Goal: Information Seeking & Learning: Learn about a topic

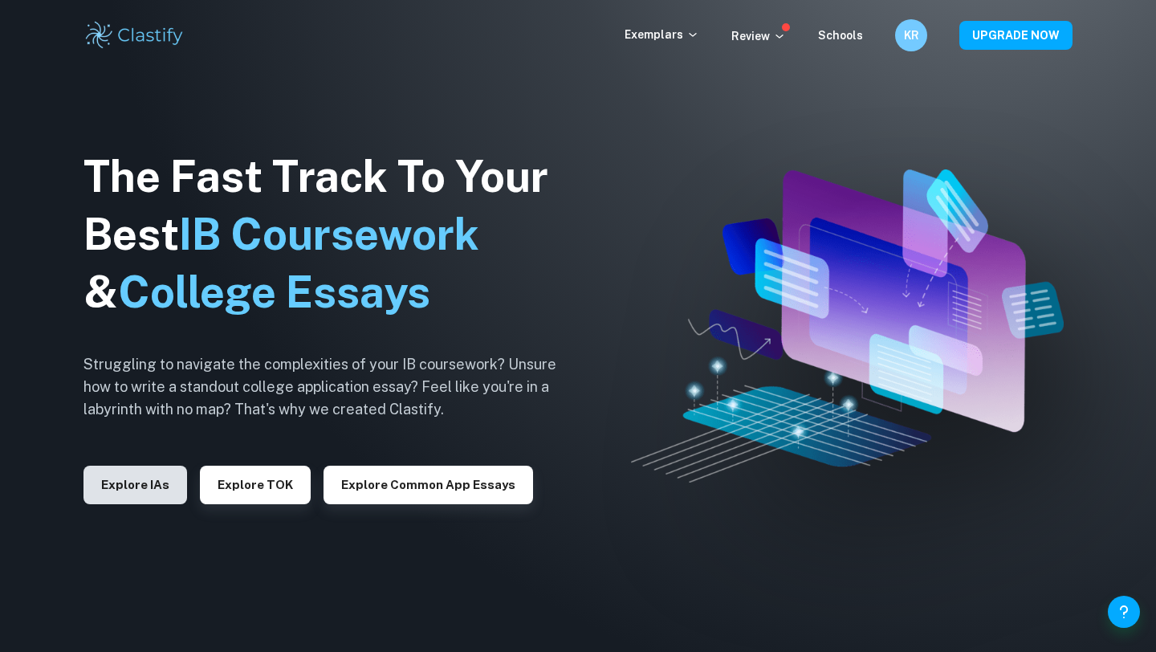
click at [156, 486] on button "Explore IAs" at bounding box center [136, 485] width 104 height 39
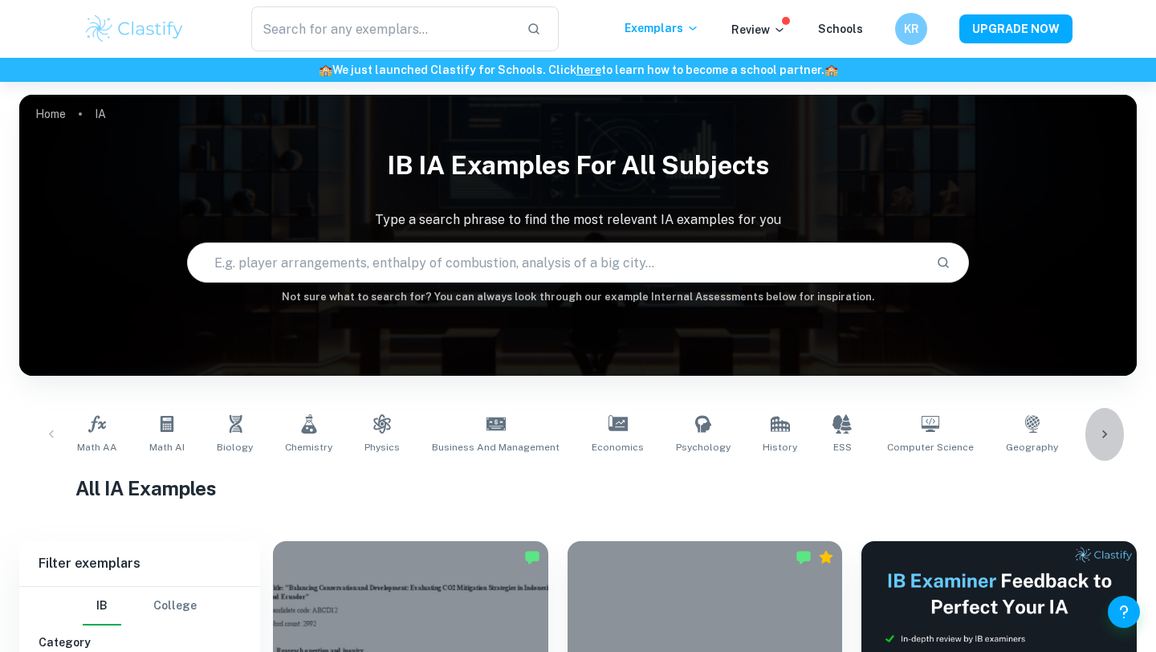
click at [1110, 430] on icon at bounding box center [1105, 434] width 16 height 16
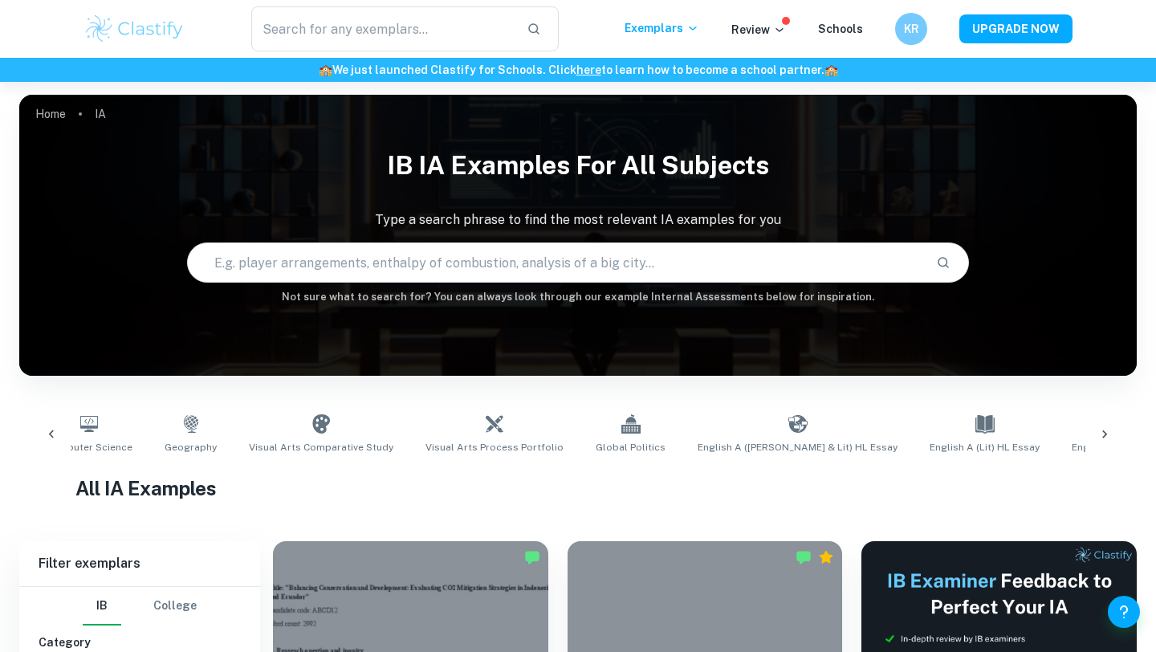
scroll to position [0, 903]
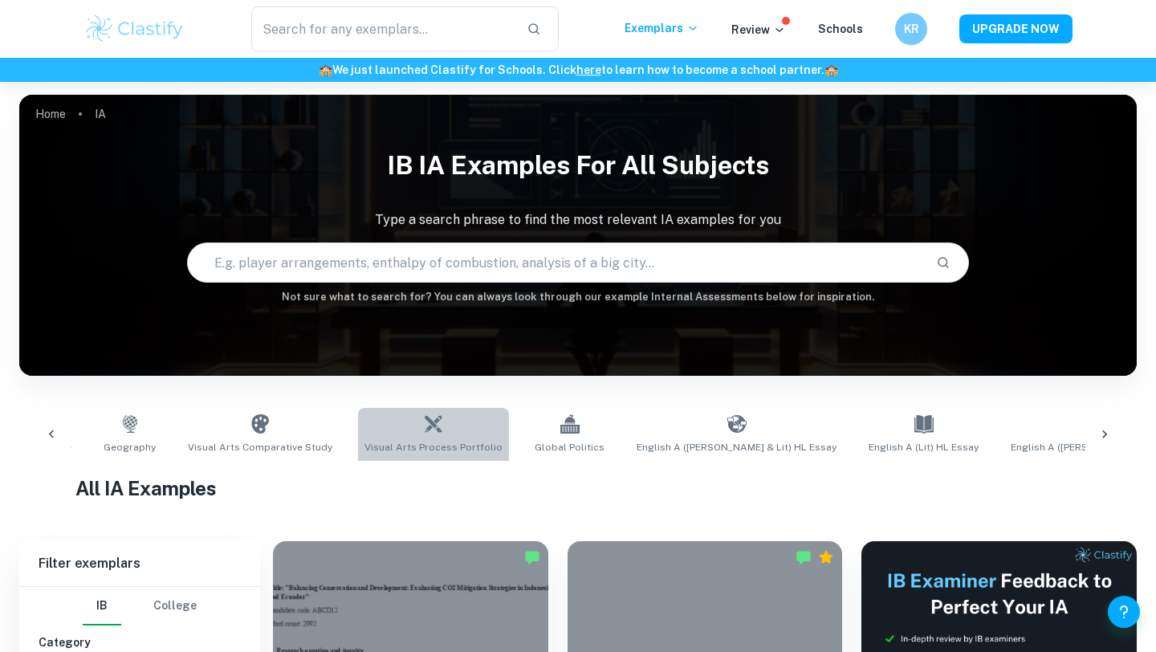
click at [397, 442] on span "Visual Arts Process Portfolio" at bounding box center [434, 447] width 138 height 14
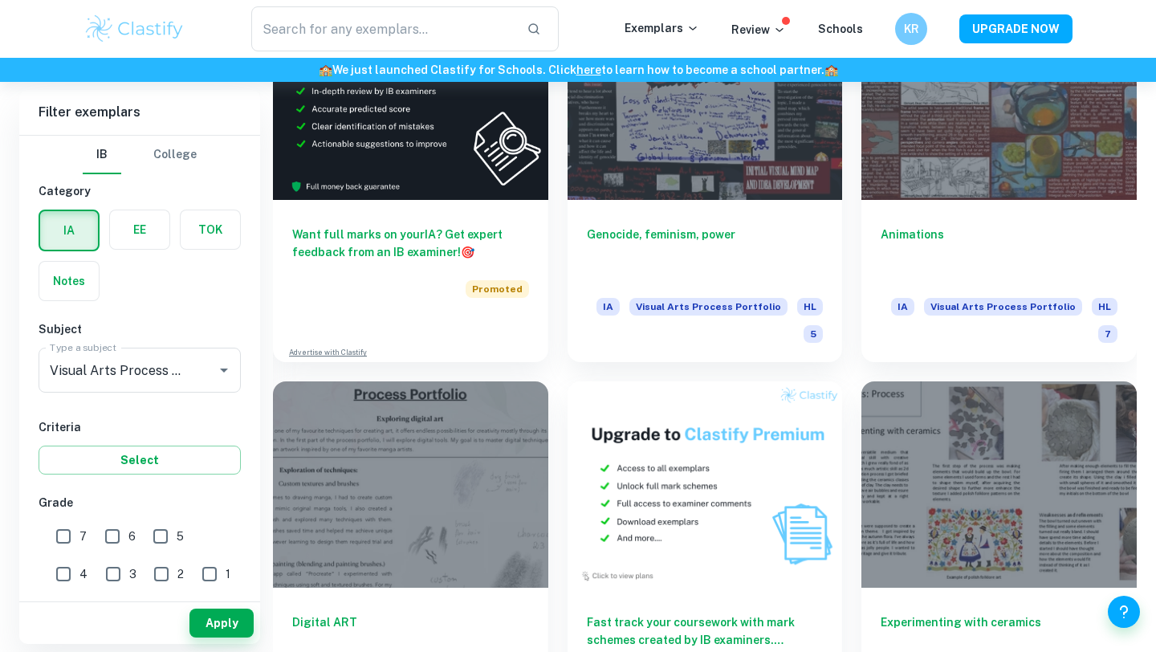
scroll to position [2804, 0]
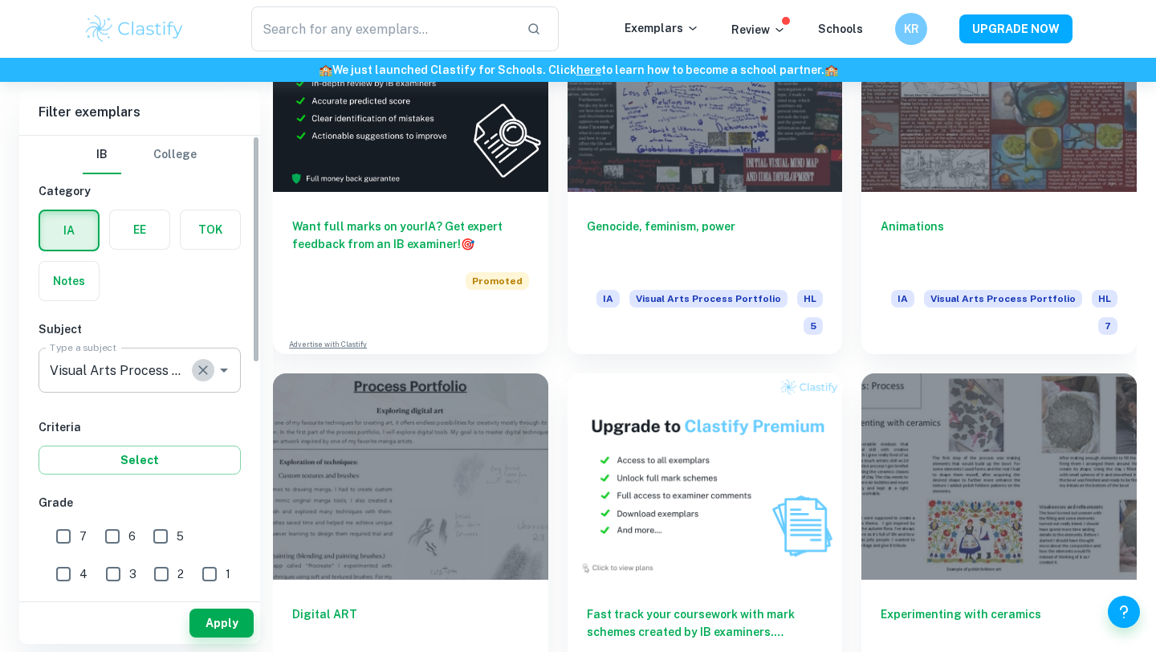
click at [202, 363] on icon "Clear" at bounding box center [203, 370] width 16 height 16
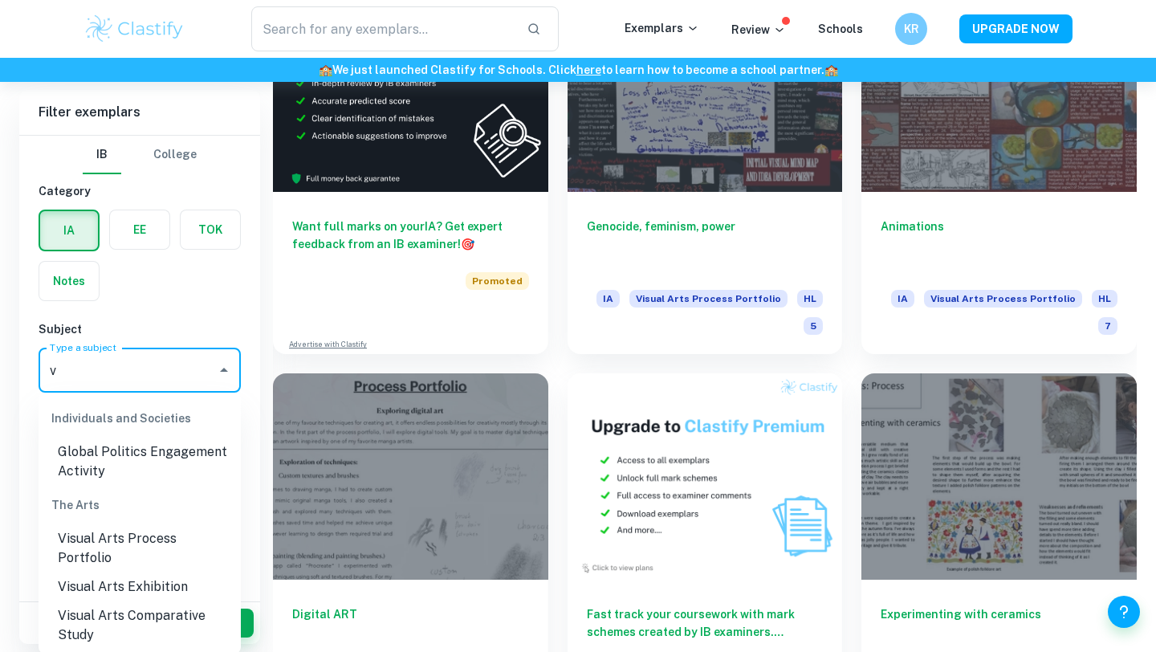
click at [142, 601] on li "Visual Arts Comparative Study" at bounding box center [140, 625] width 202 height 48
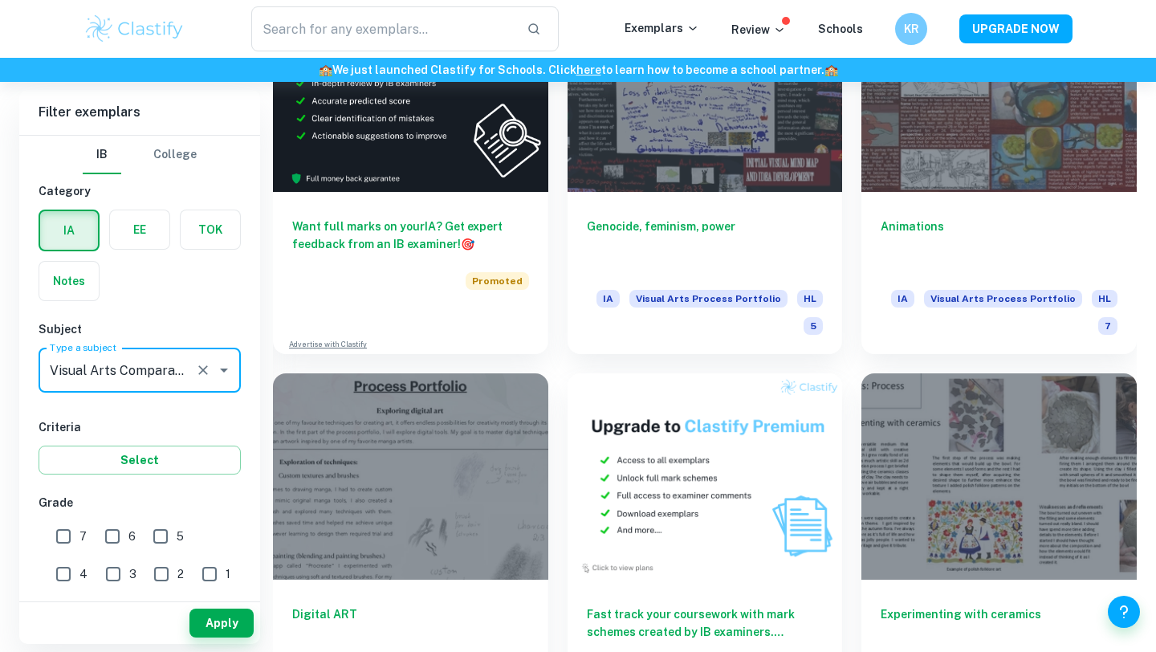
type input "Visual Arts Comparative Study"
click at [124, 476] on div "IB College Category IA EE TOK Notes Subject Type a subject Visual Arts Comparat…" at bounding box center [139, 600] width 241 height 928
click at [124, 469] on button "Select" at bounding box center [140, 460] width 202 height 29
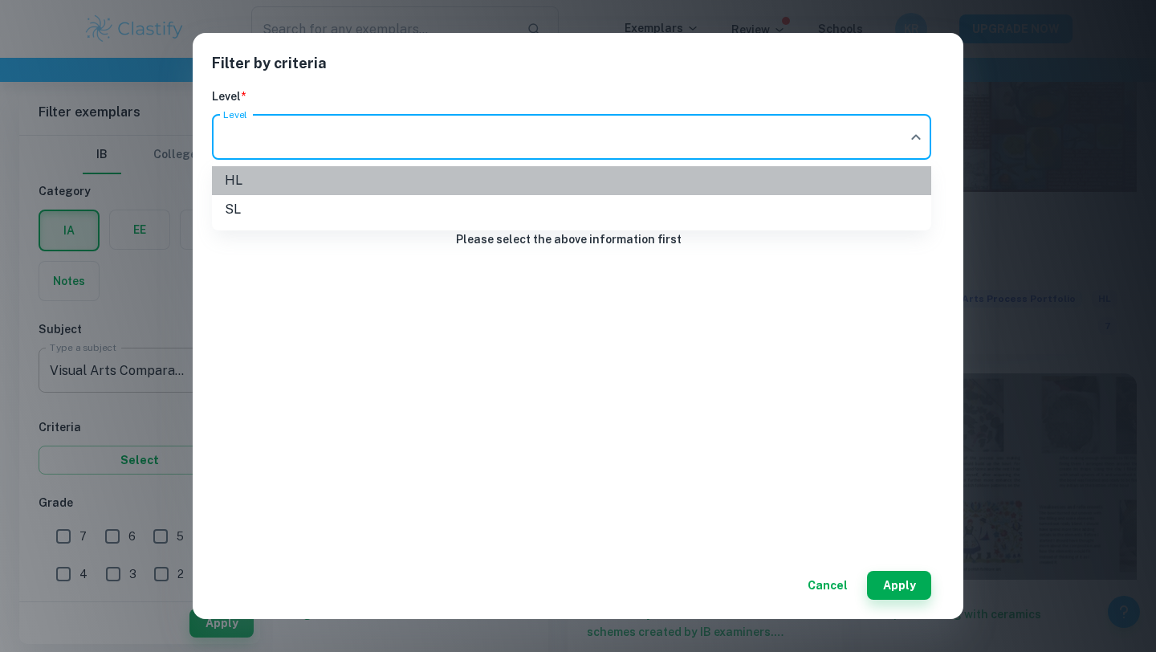
click at [463, 183] on li "HL" at bounding box center [572, 180] width 720 height 29
type input "HL"
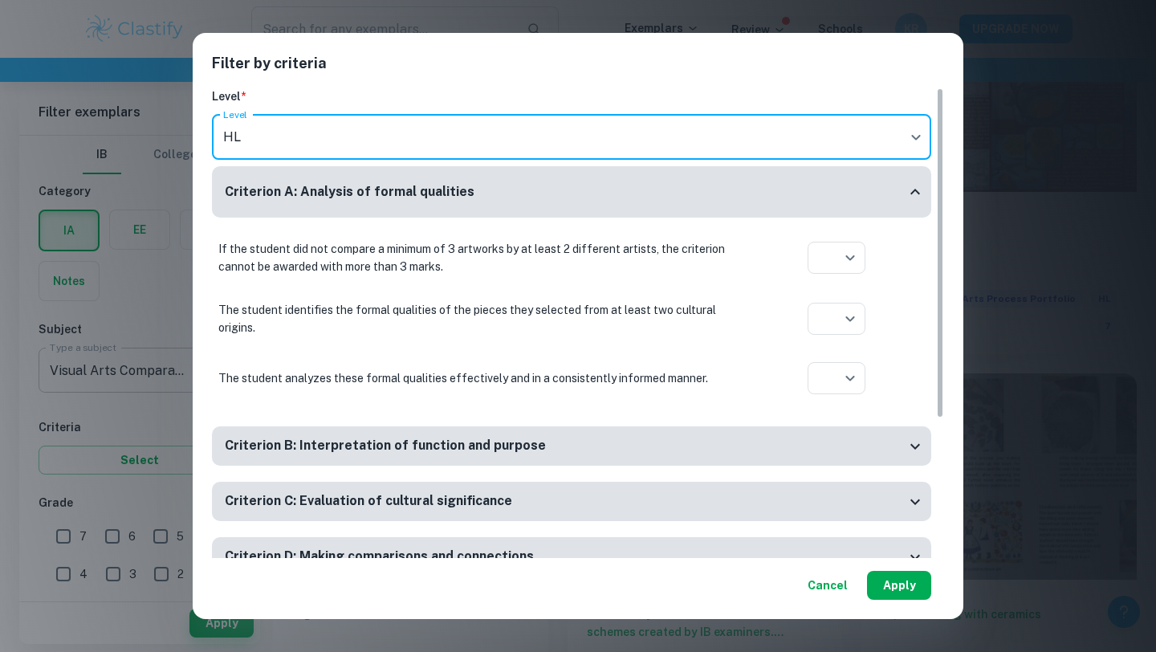
click at [895, 583] on button "Apply" at bounding box center [899, 585] width 64 height 29
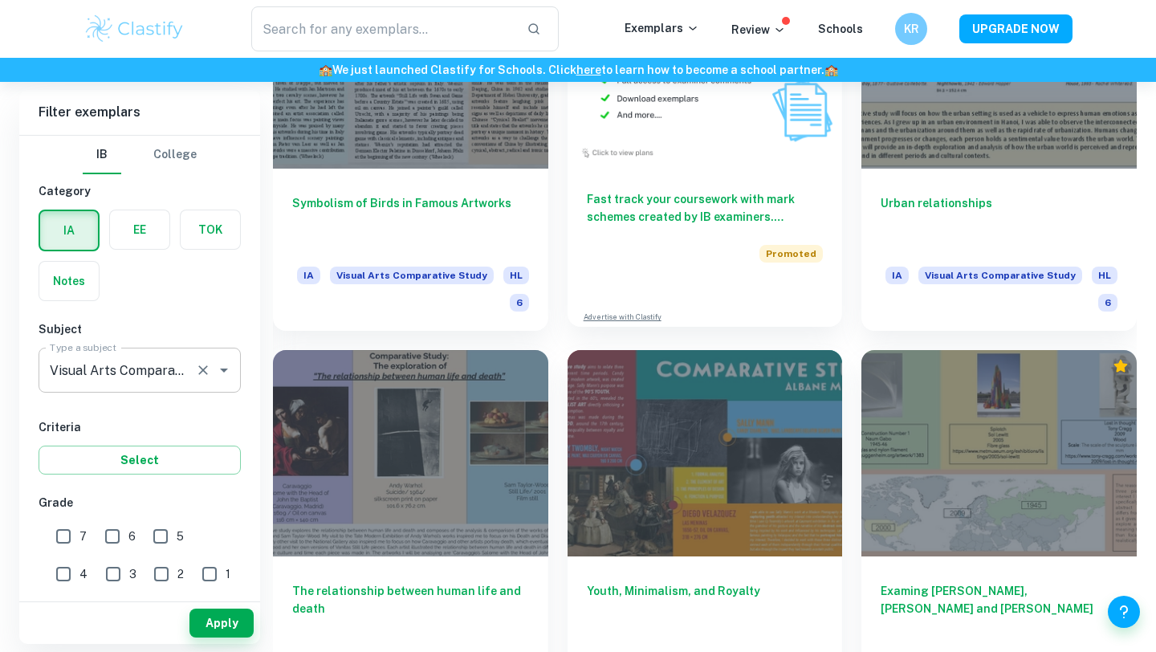
scroll to position [3219, 0]
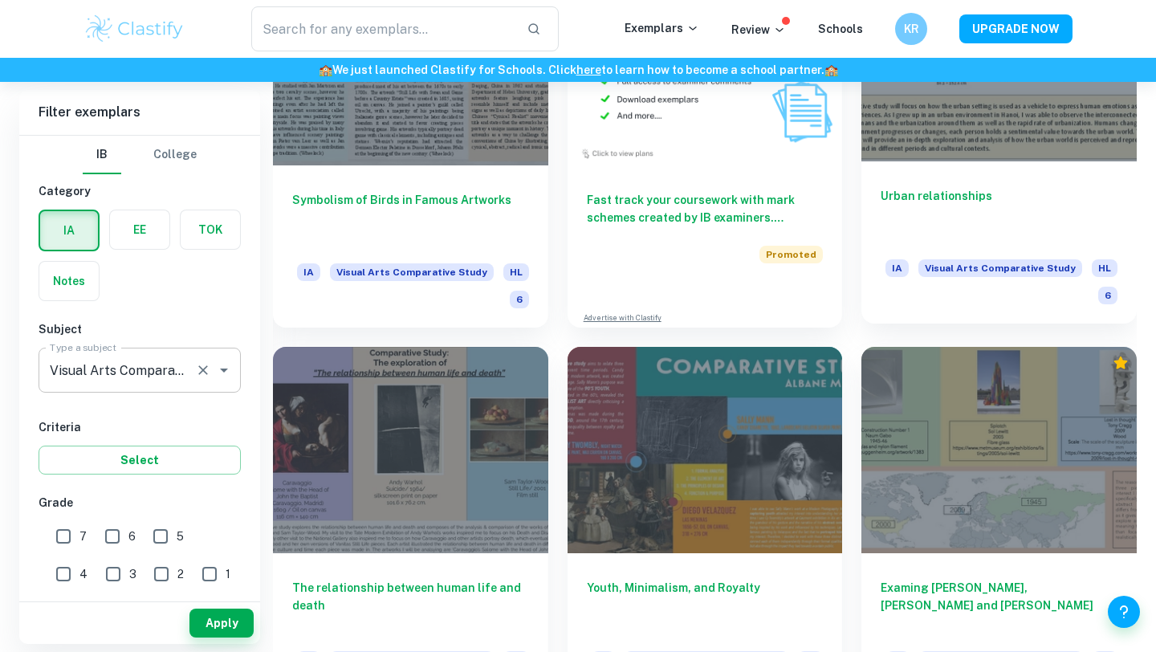
click at [957, 192] on h6 "Urban relationships" at bounding box center [999, 213] width 237 height 53
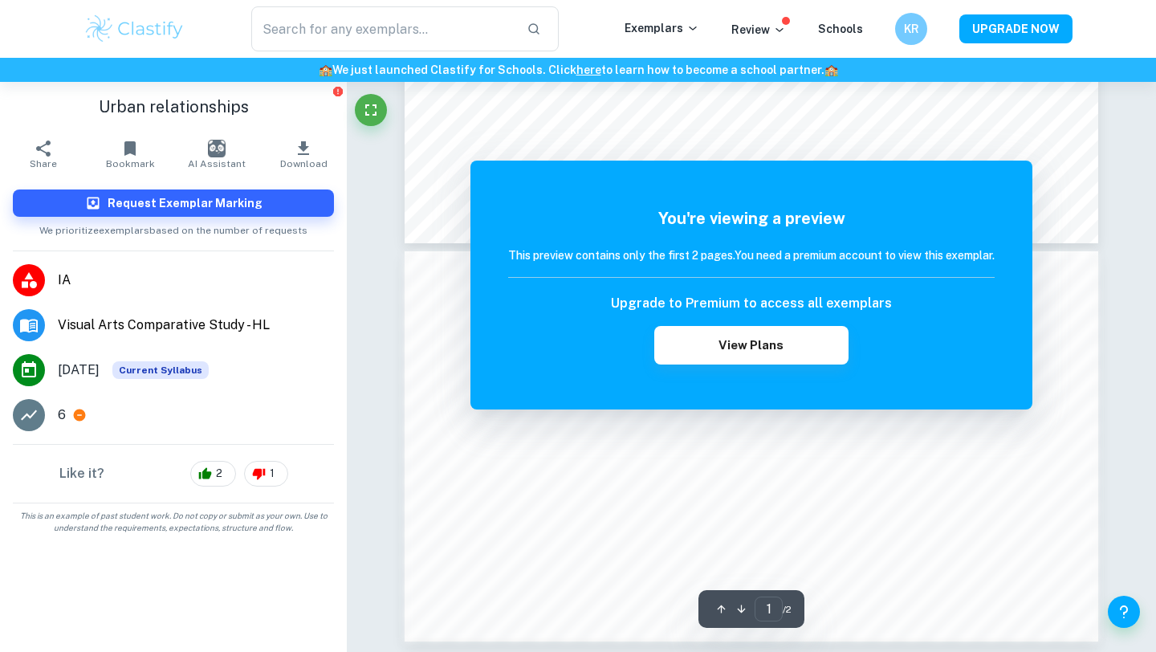
scroll to position [249, 0]
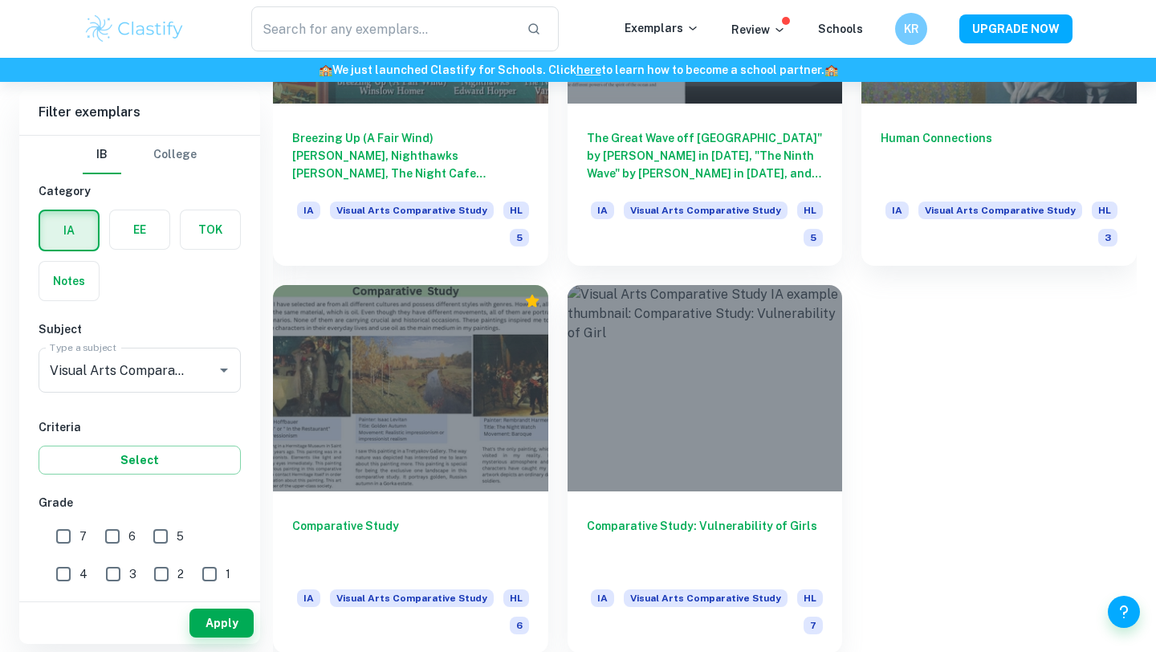
scroll to position [5609, 0]
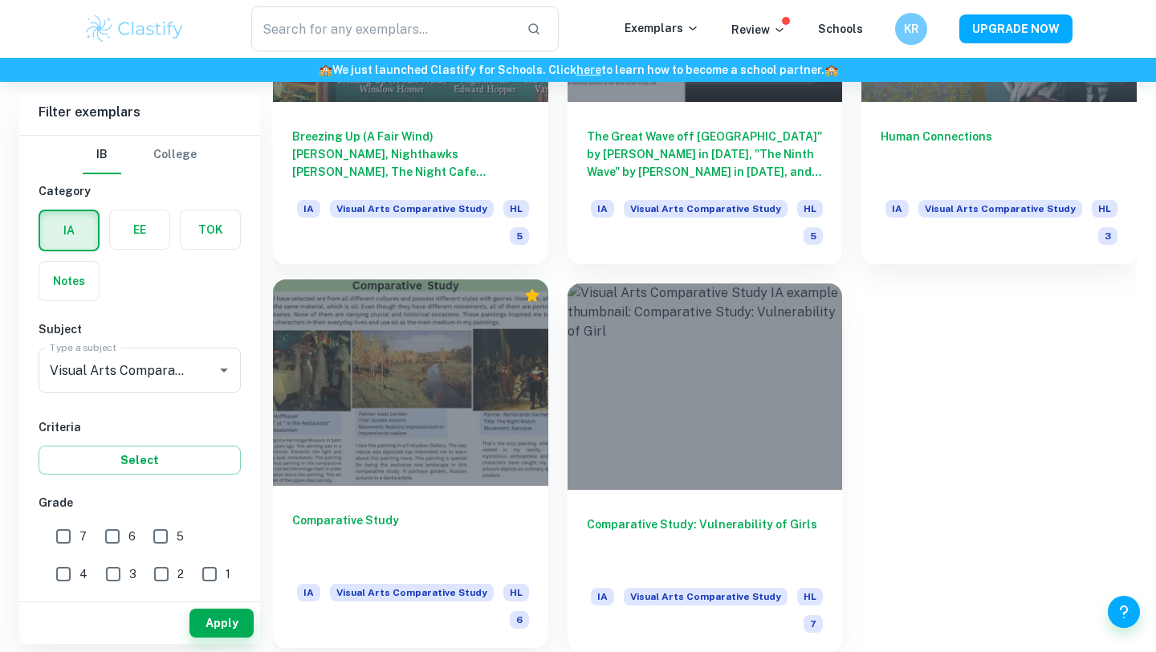
click at [320, 522] on h6 "Comparative Study" at bounding box center [410, 538] width 237 height 53
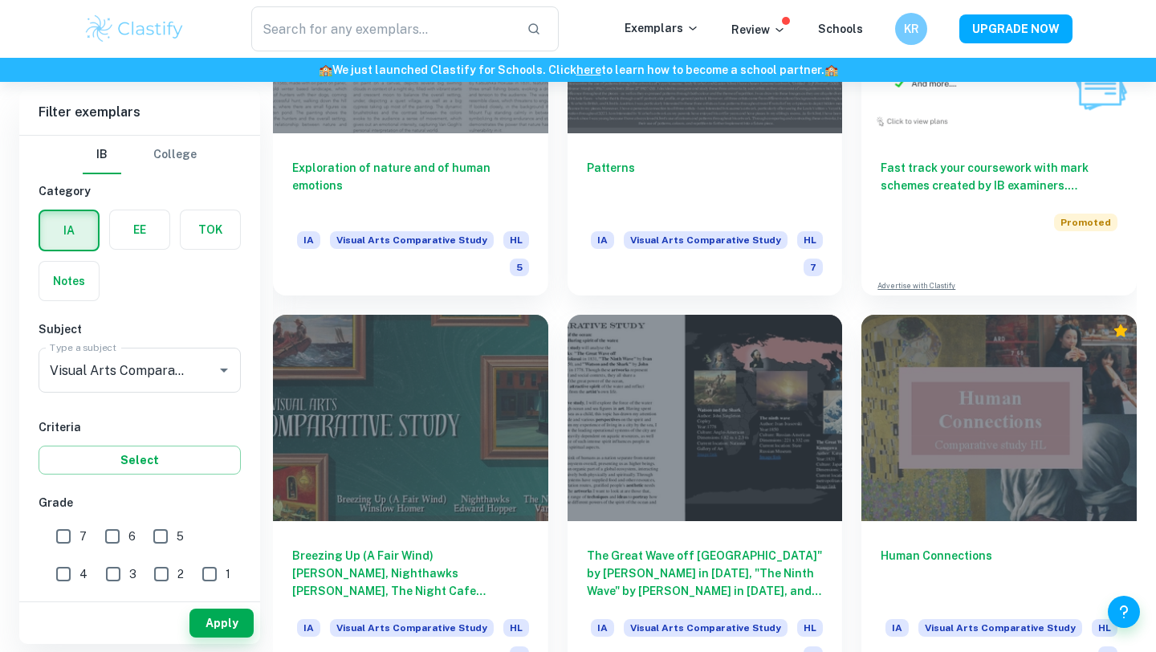
scroll to position [5306, 0]
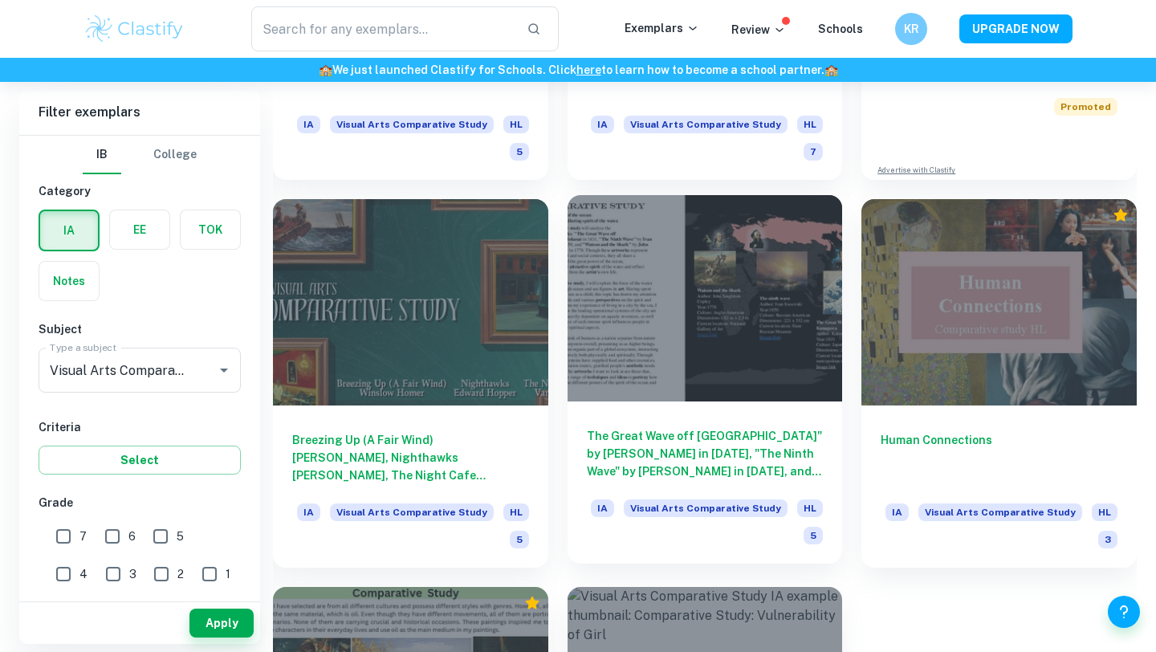
click at [662, 463] on h6 "The Great Wave off [GEOGRAPHIC_DATA]" by [PERSON_NAME] in [DATE], "The Ninth Wa…" at bounding box center [705, 453] width 237 height 53
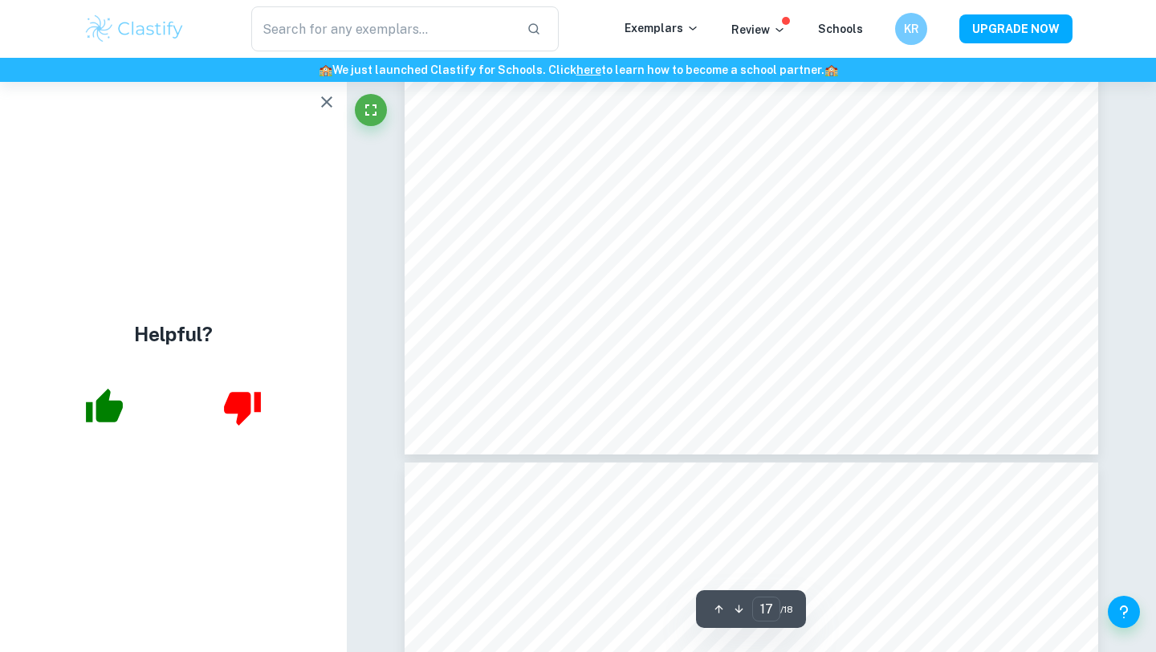
scroll to position [6857, 0]
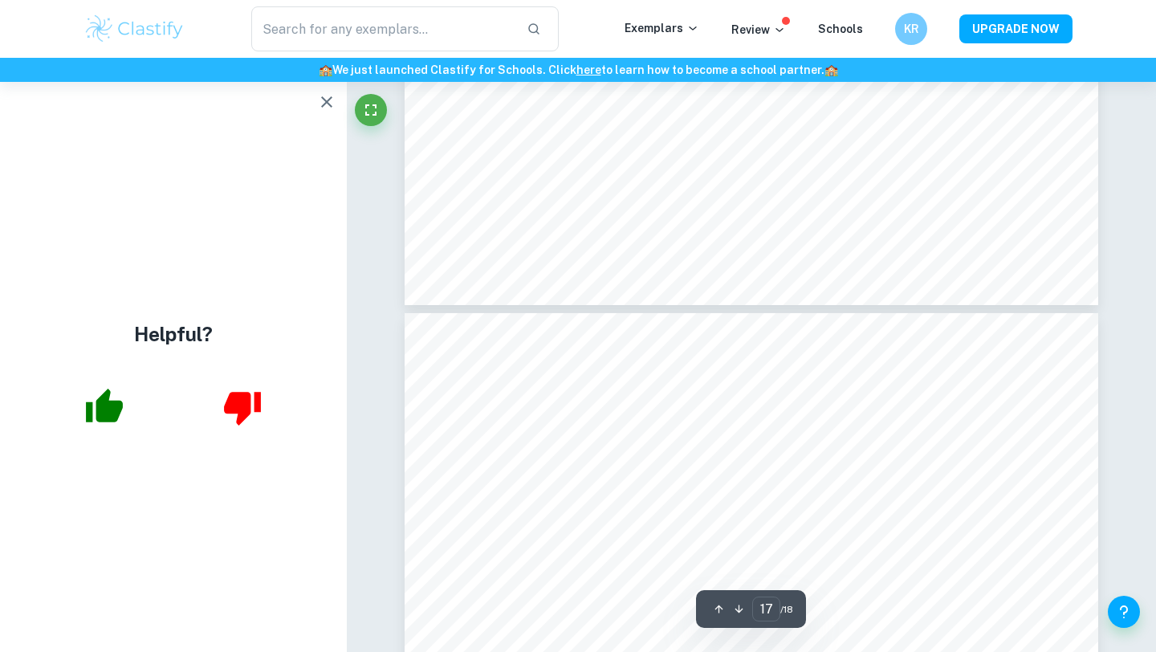
type input "18"
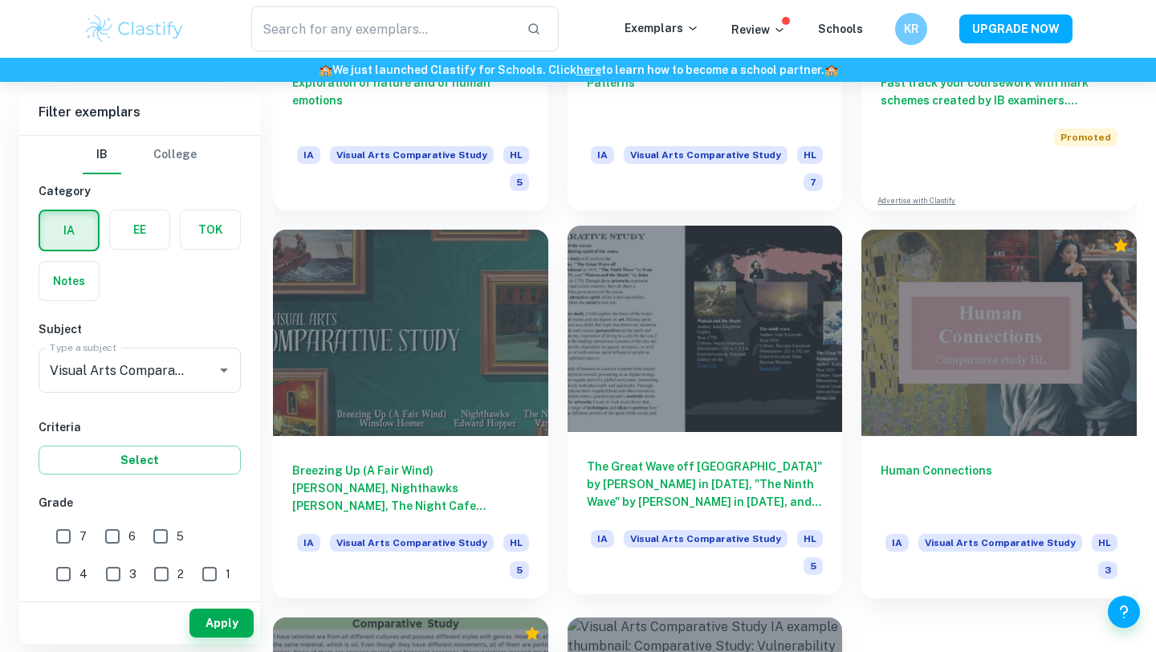
scroll to position [5273, 0]
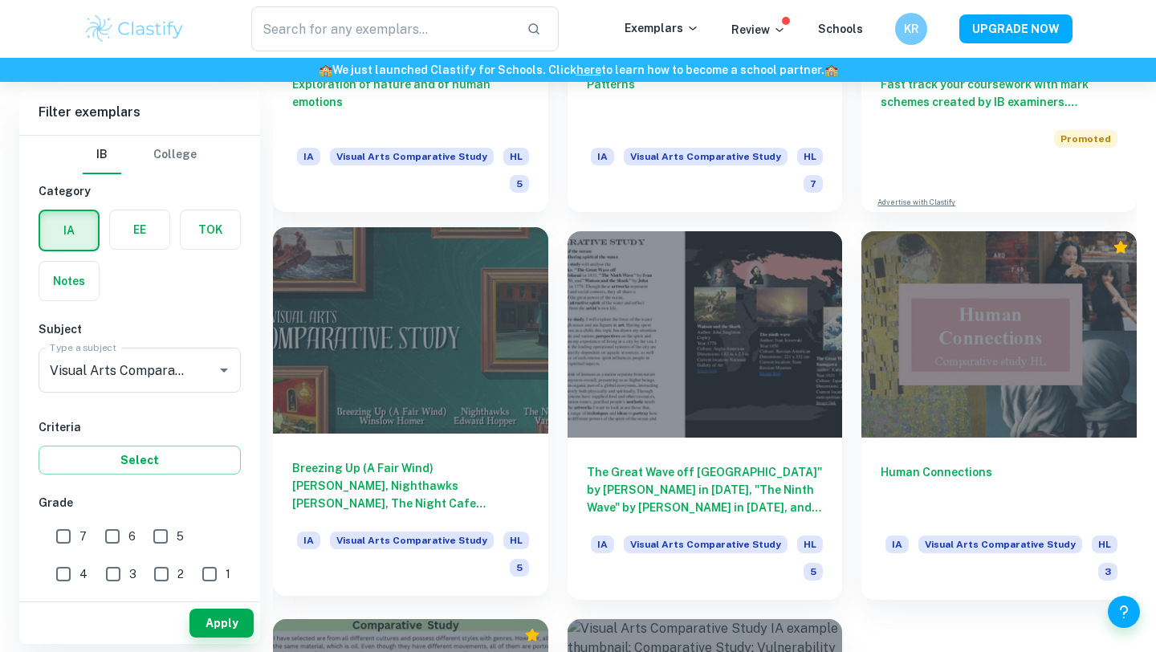
click at [443, 476] on h6 "Breezing Up (A Fair Wind) [PERSON_NAME], Nighthawks [PERSON_NAME], The Night Ca…" at bounding box center [410, 485] width 237 height 53
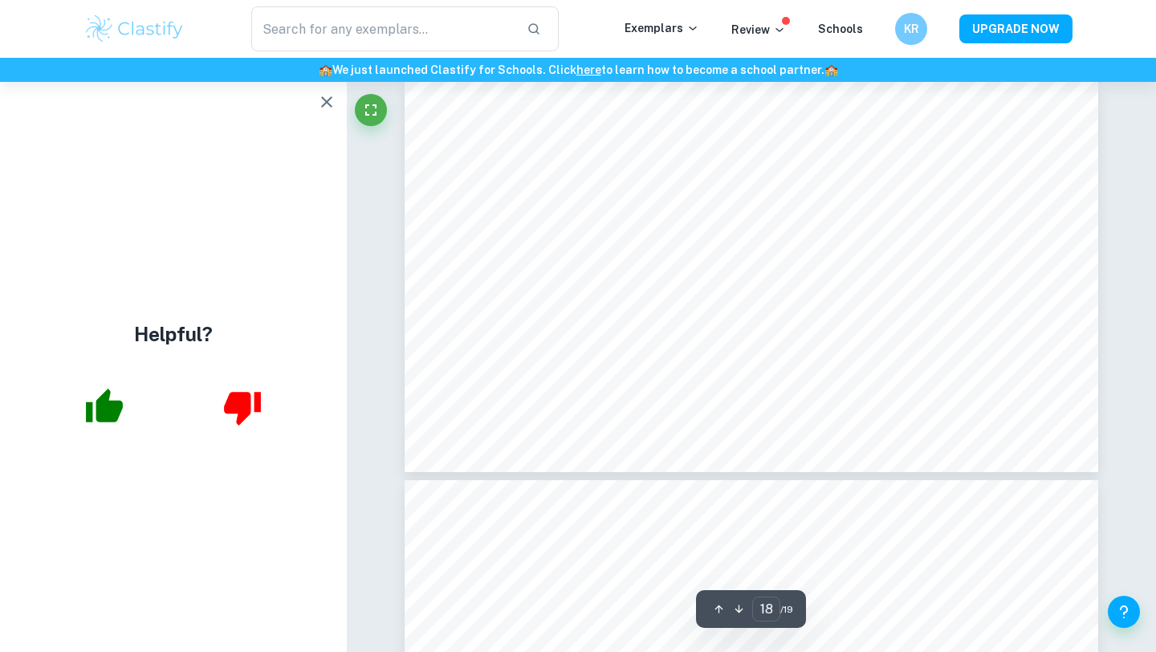
scroll to position [7470, 0]
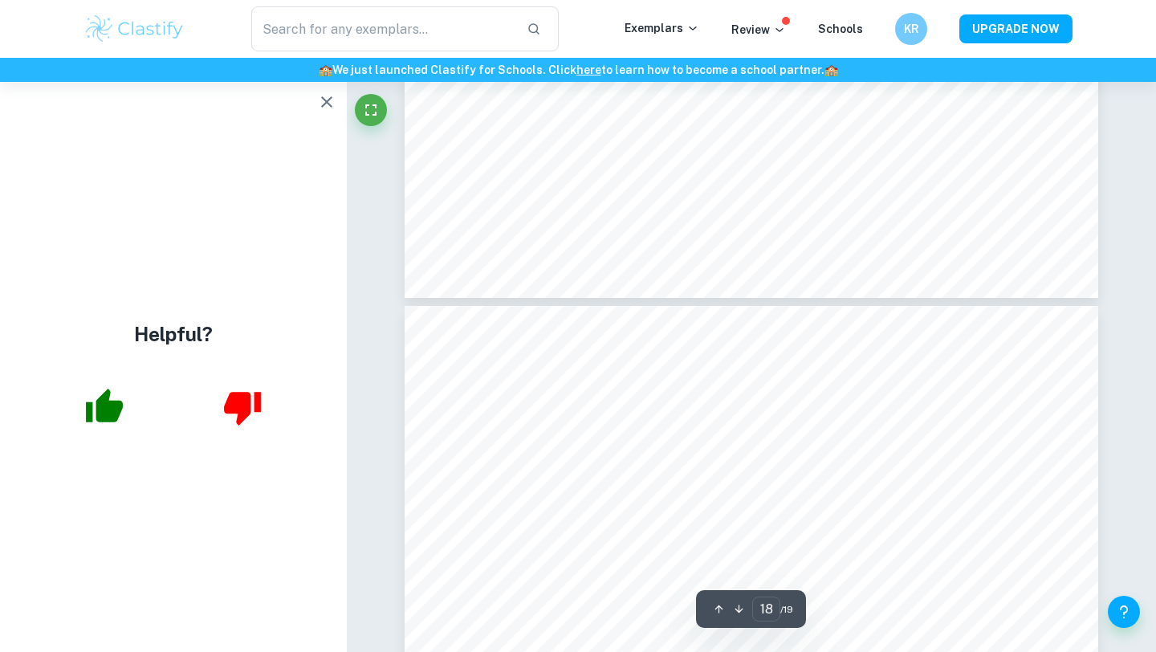
type input "19"
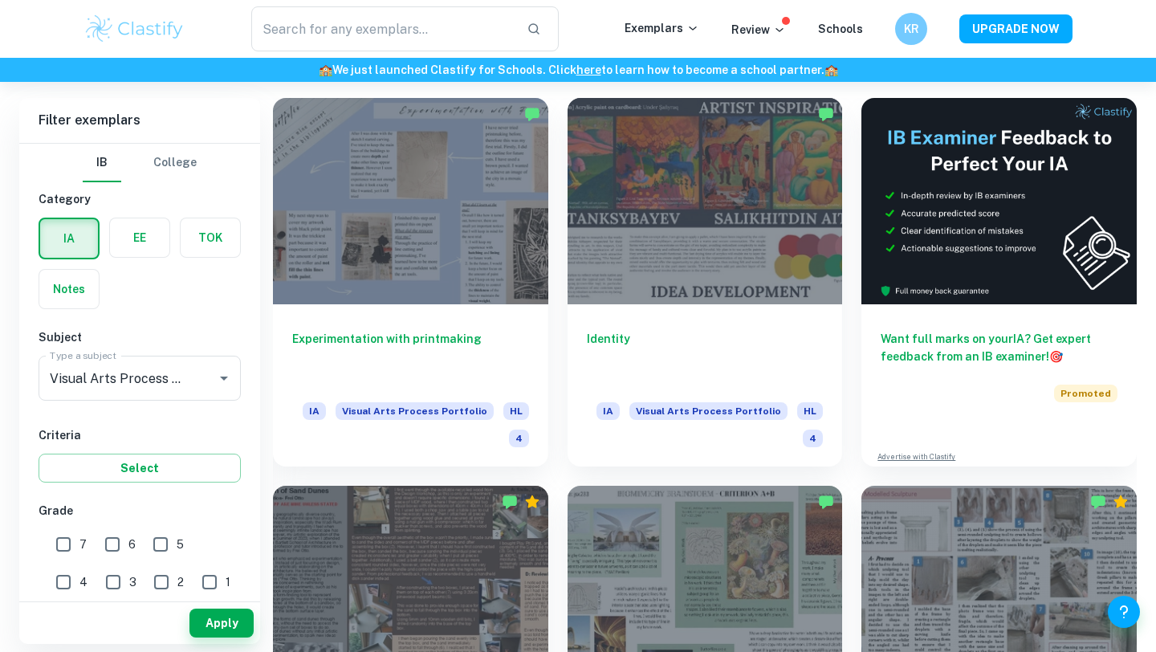
type input "Visual Arts Comparative Study"
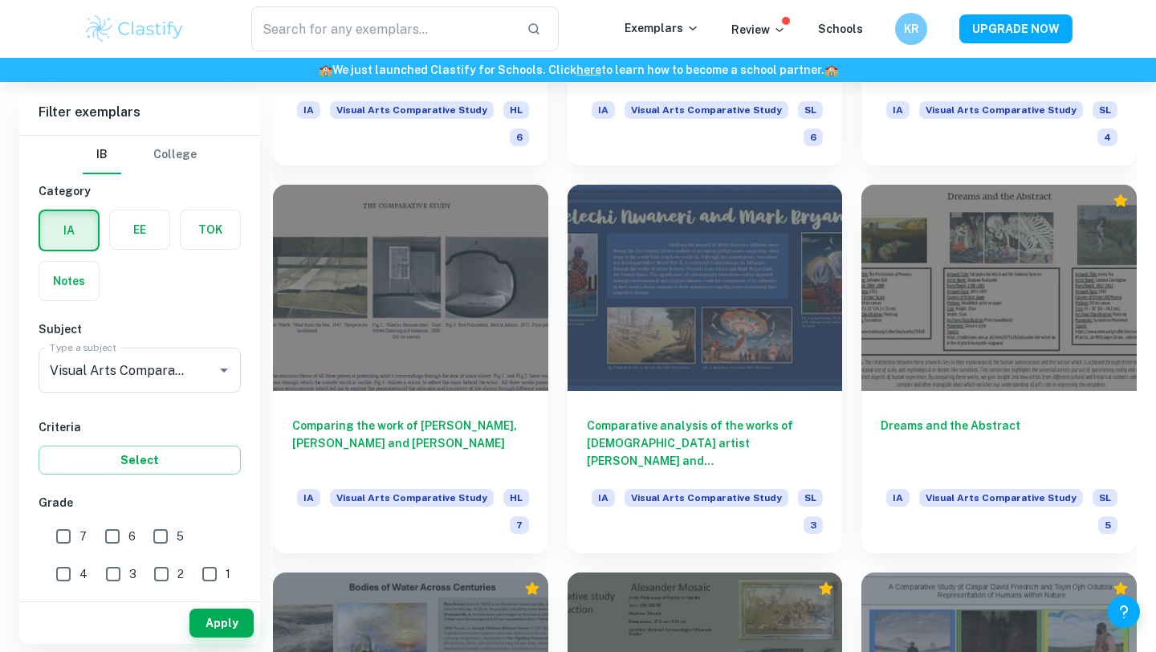
scroll to position [3722, 0]
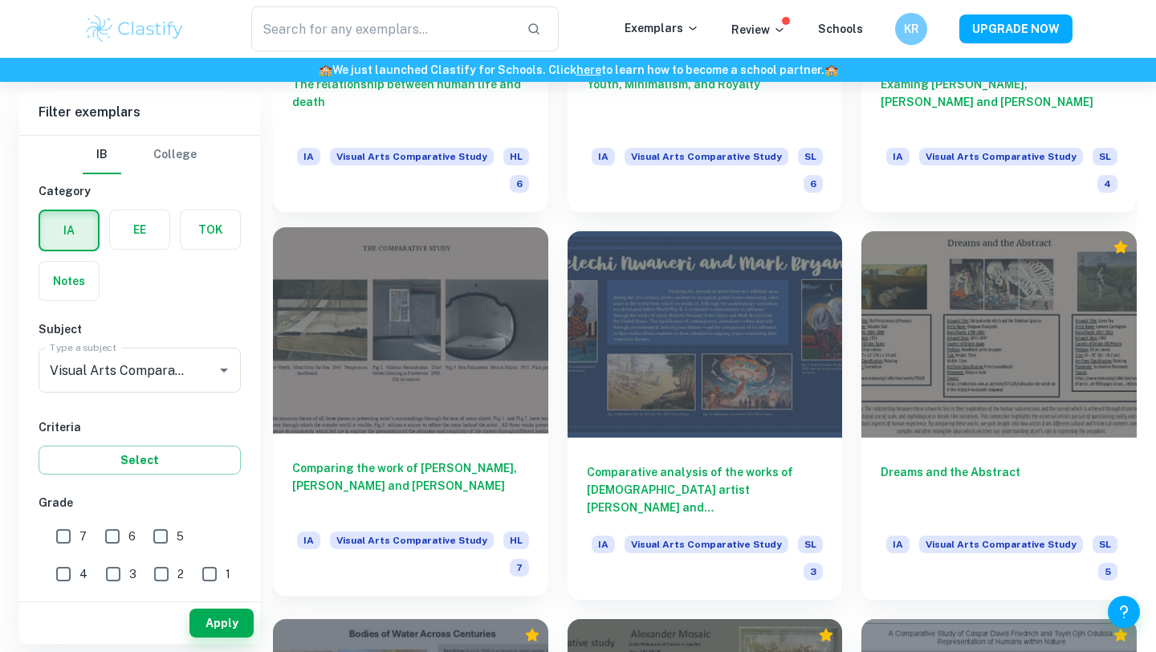
click at [417, 483] on h6 "Comparing the work of [PERSON_NAME], [PERSON_NAME] and [PERSON_NAME]" at bounding box center [410, 485] width 237 height 53
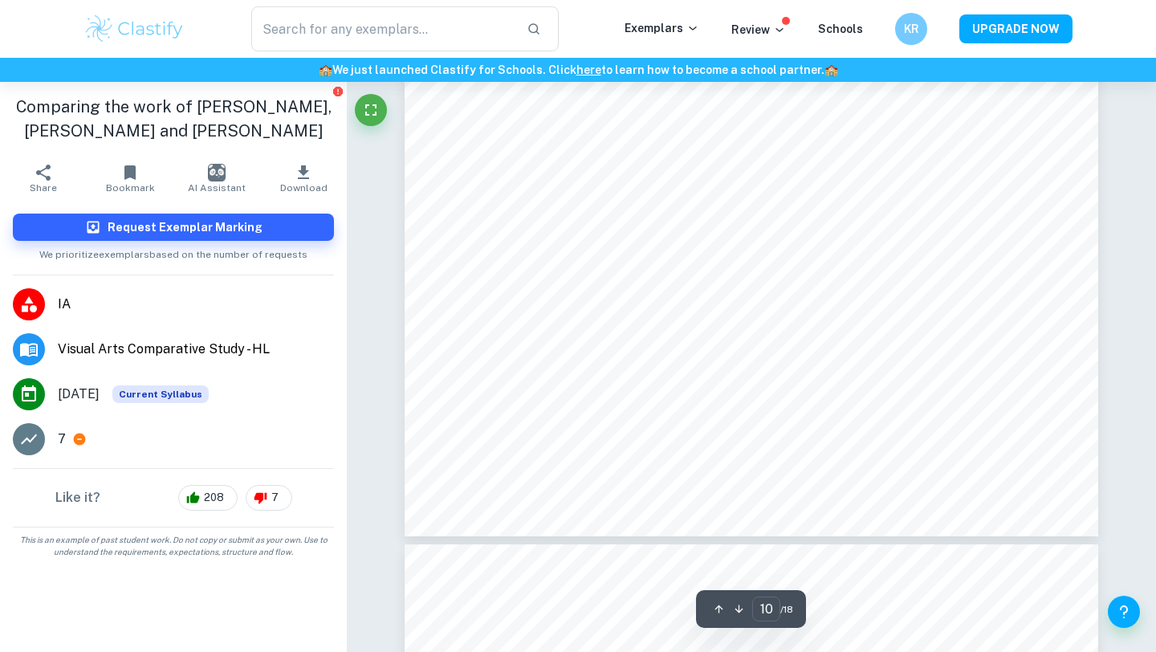
scroll to position [4867, 0]
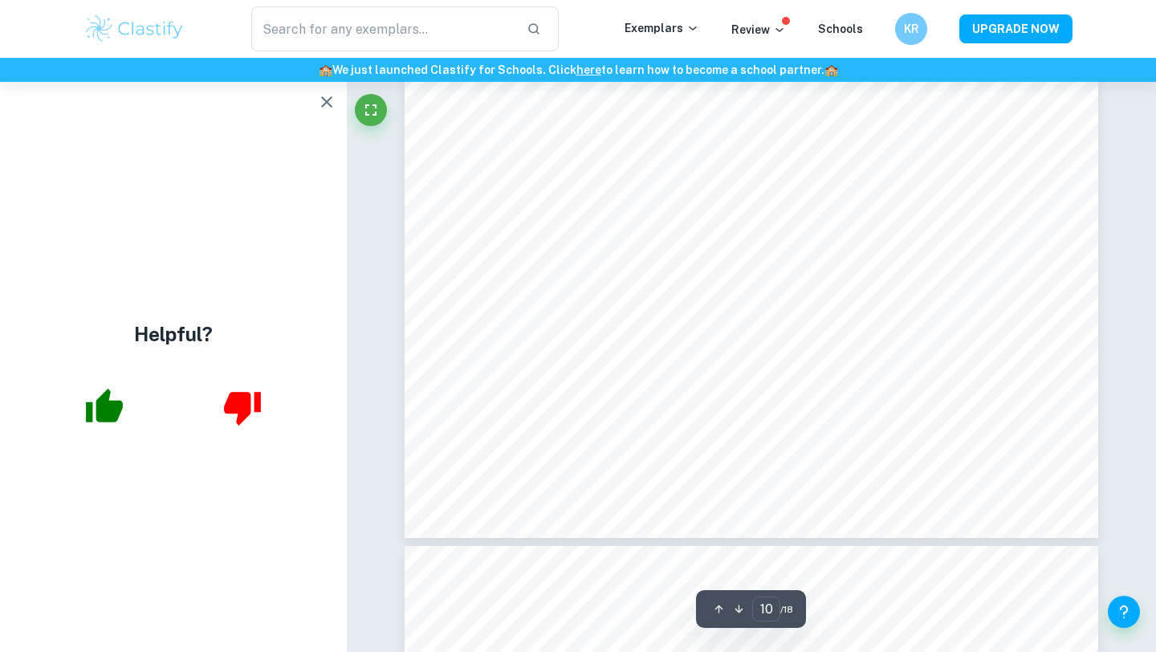
click at [324, 106] on icon "button" at bounding box center [326, 101] width 19 height 19
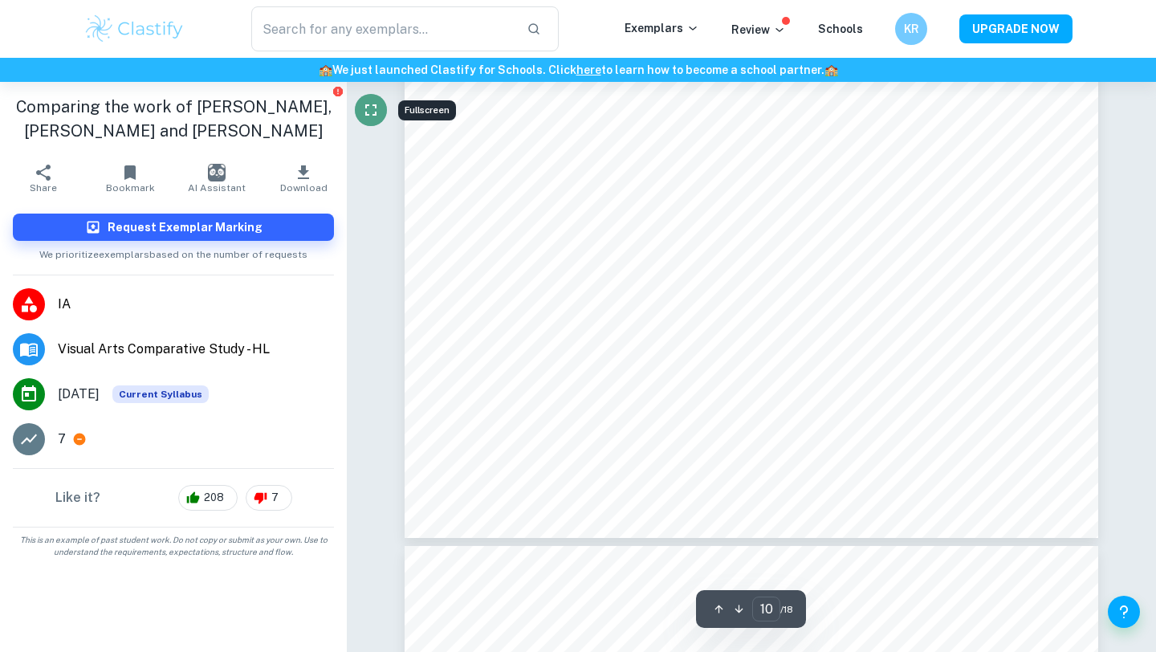
click at [378, 114] on icon "Fullscreen" at bounding box center [370, 109] width 19 height 19
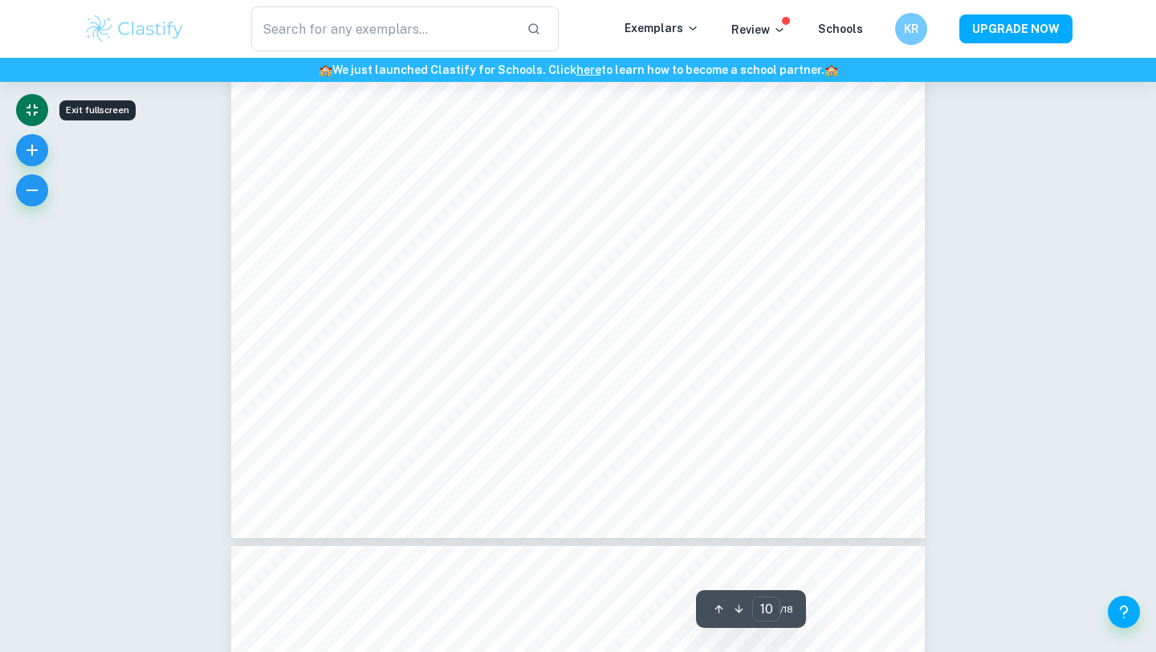
click at [34, 113] on icon "Exit fullscreen" at bounding box center [31, 109] width 11 height 11
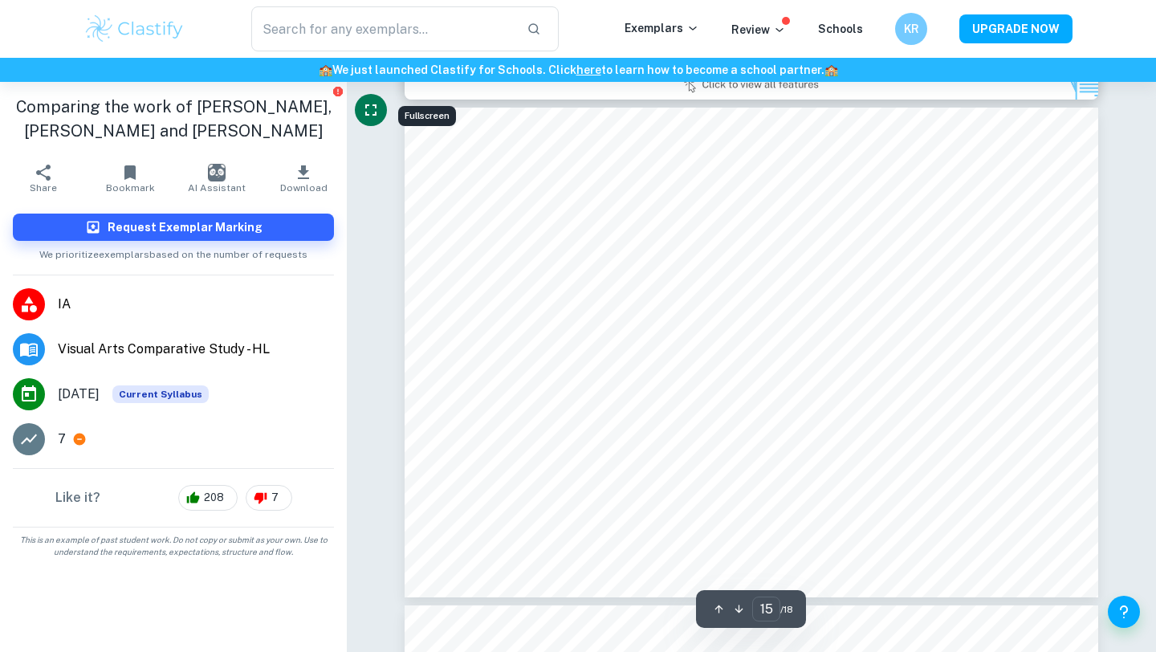
scroll to position [7408, 0]
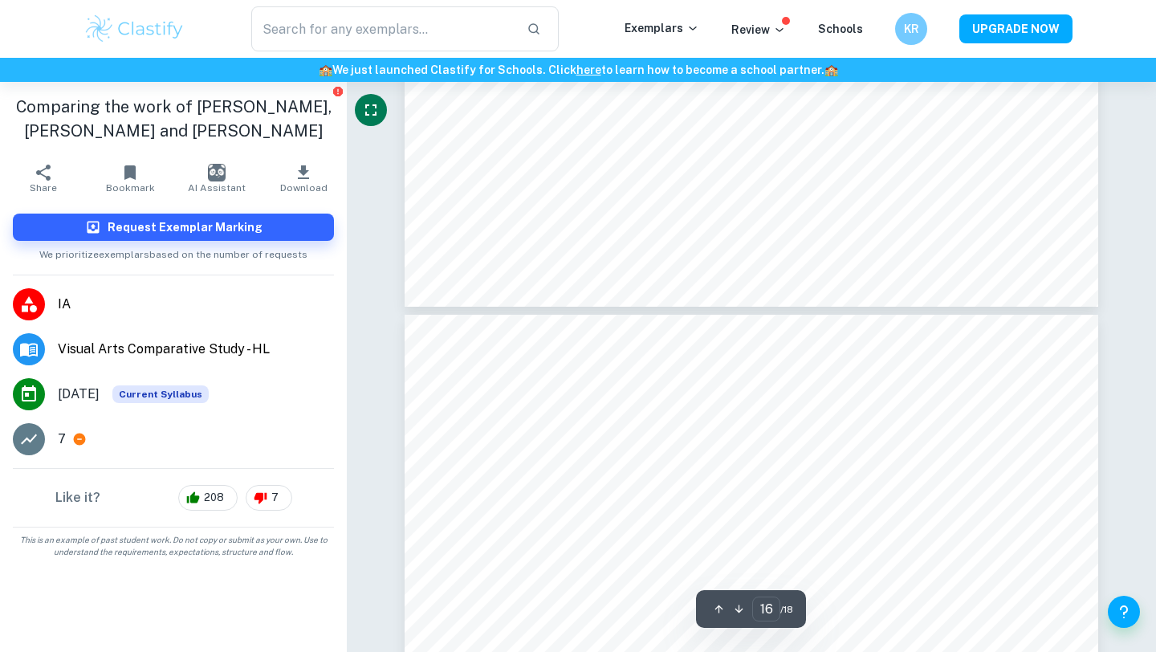
type input "17"
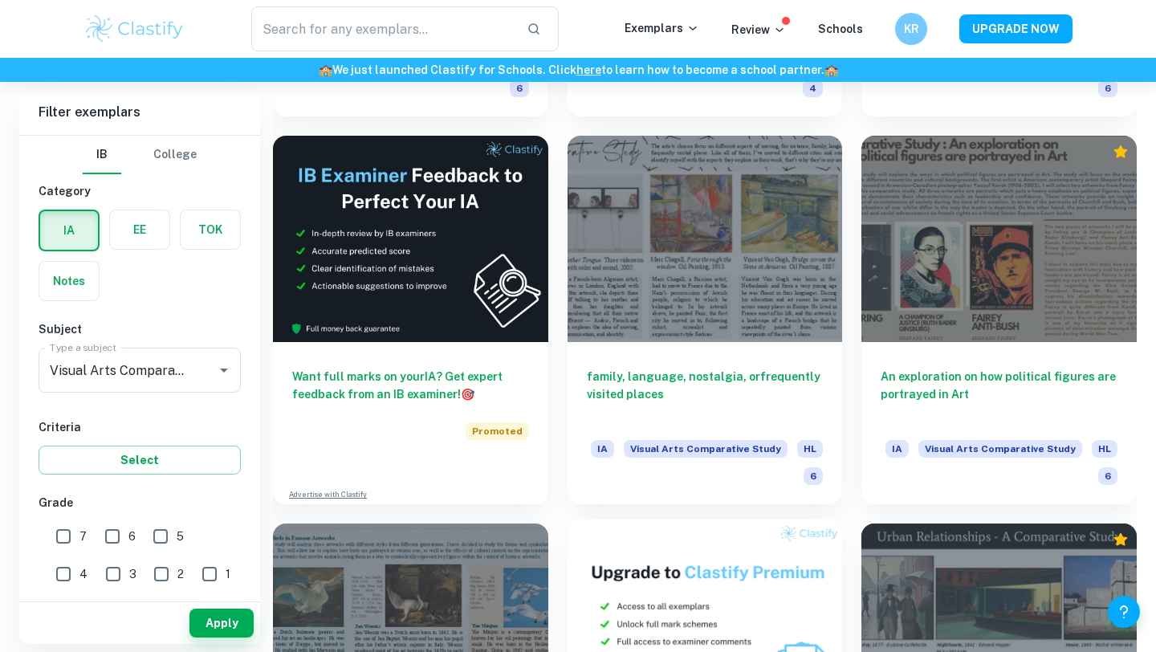
scroll to position [2643, 0]
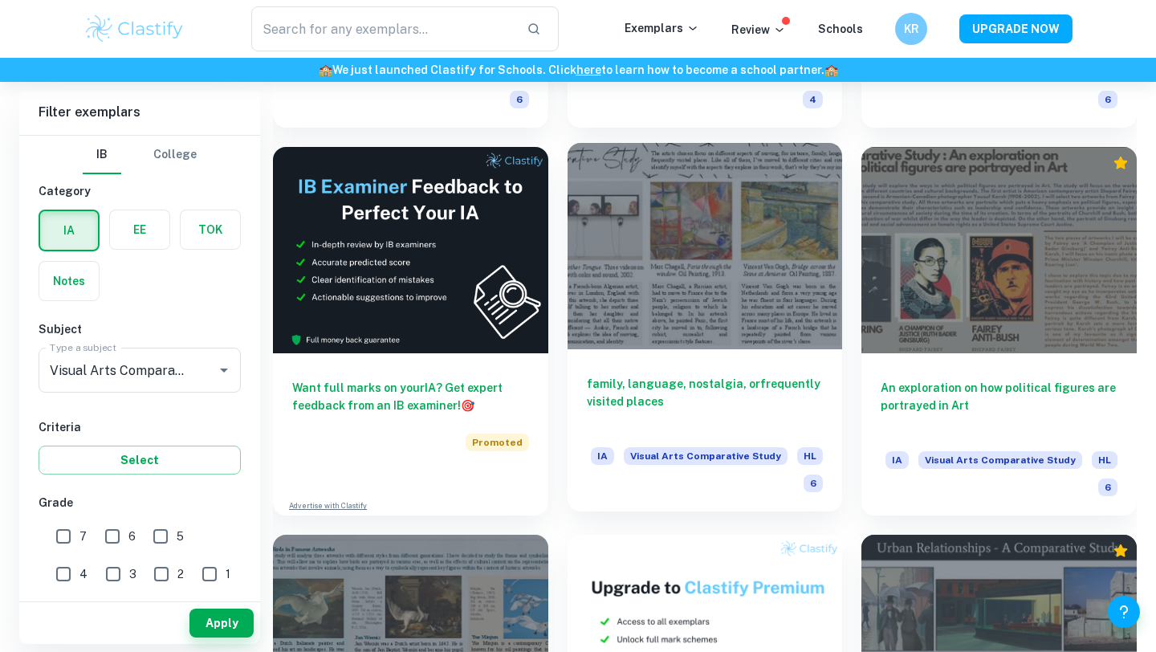
click at [642, 379] on h6 "family, language, nostalgia, orfrequently visited places" at bounding box center [705, 401] width 237 height 53
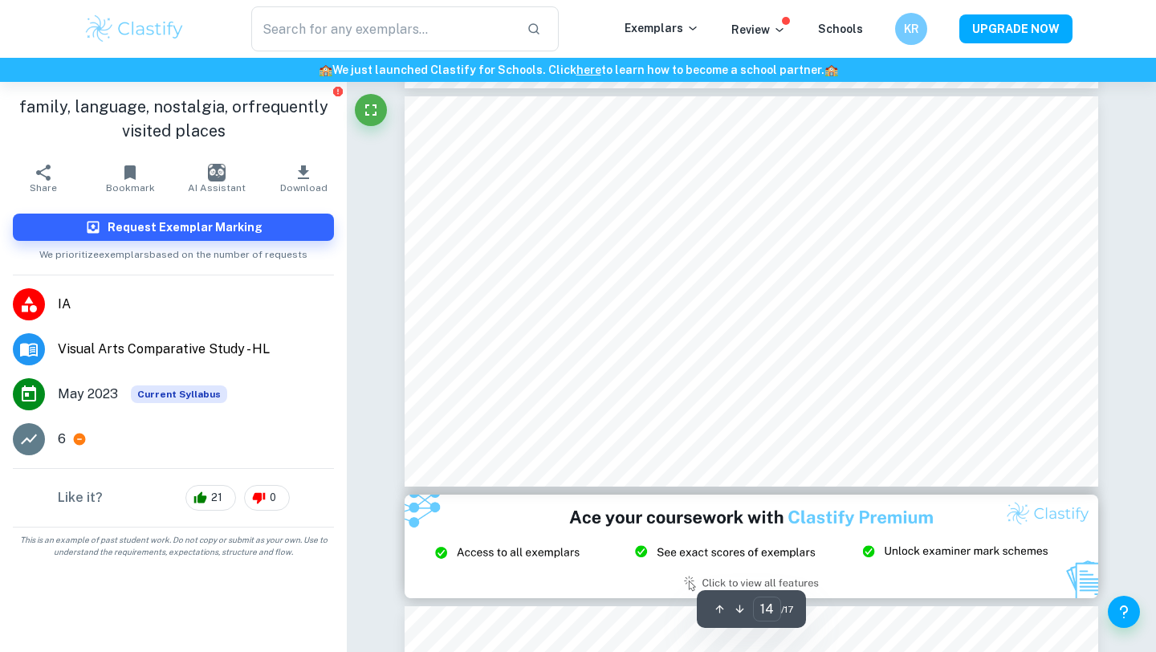
scroll to position [5517, 0]
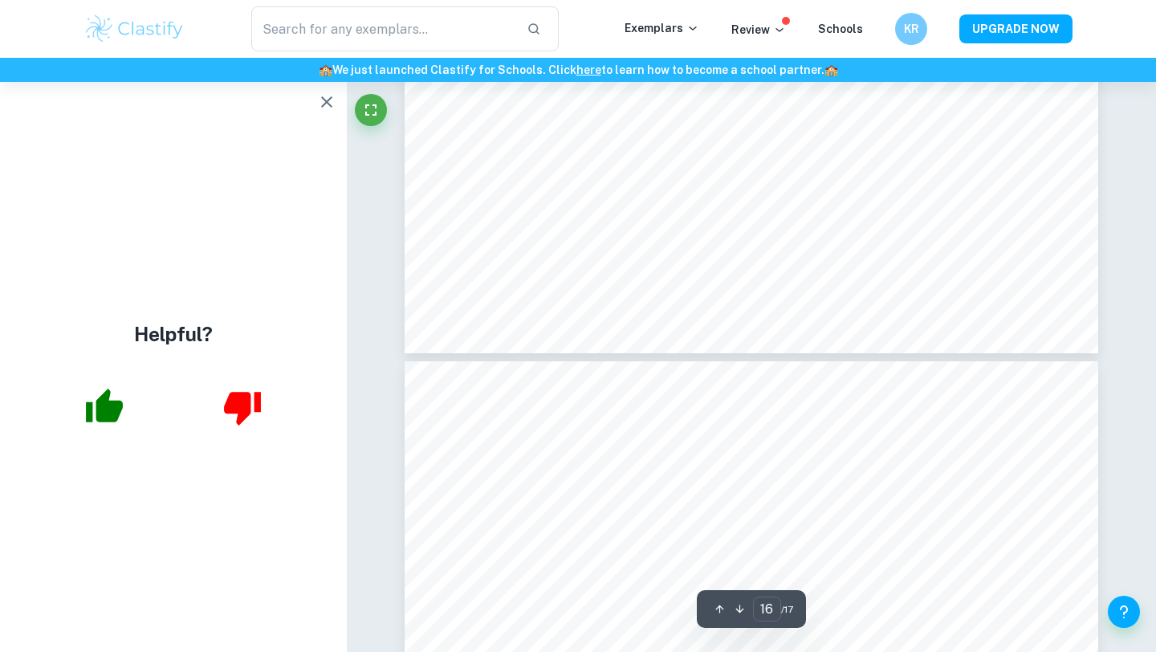
type input "17"
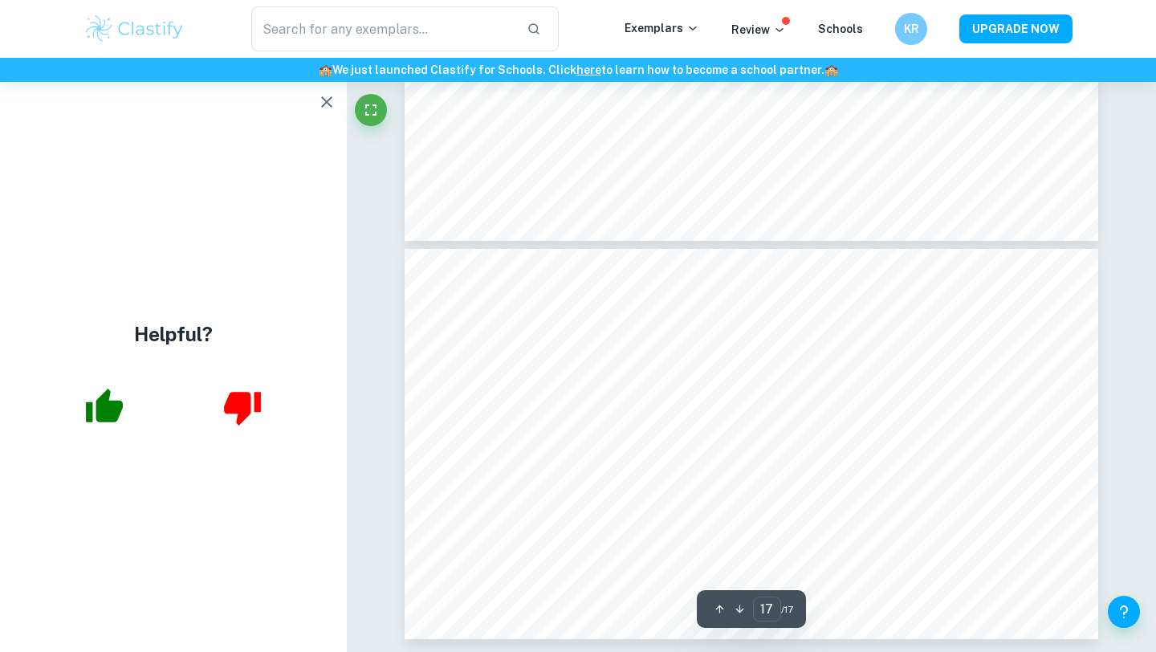
scroll to position [6673, 0]
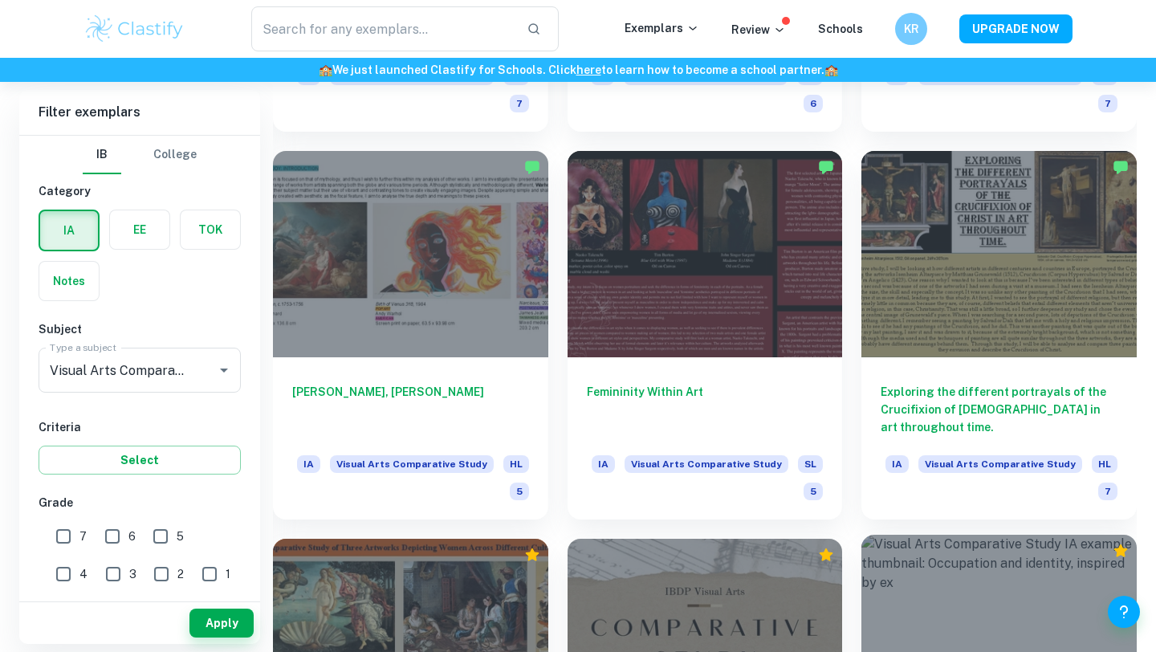
scroll to position [1830, 0]
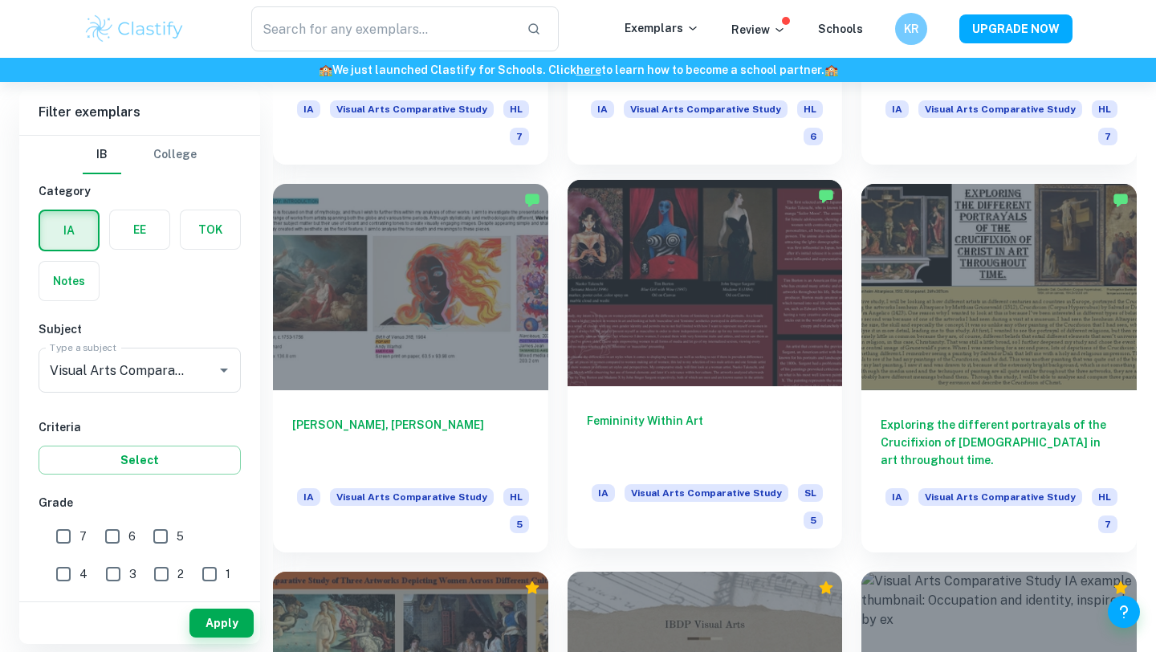
click at [684, 415] on h6 "Femininity Within Art" at bounding box center [705, 438] width 237 height 53
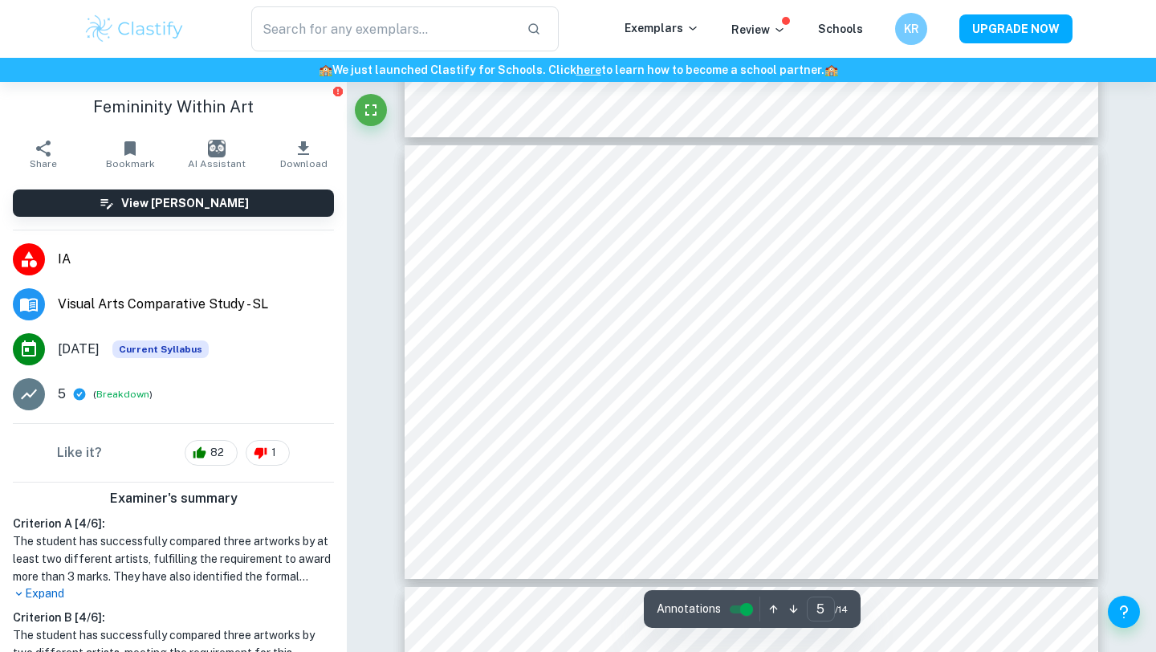
scroll to position [1947, 0]
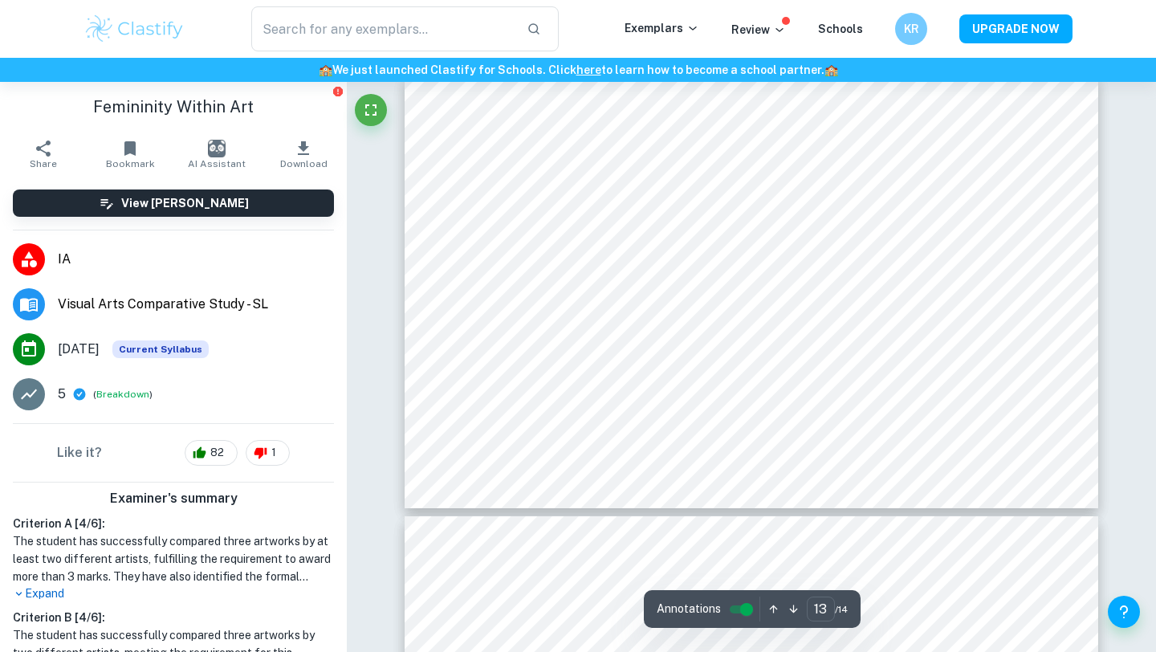
type input "14"
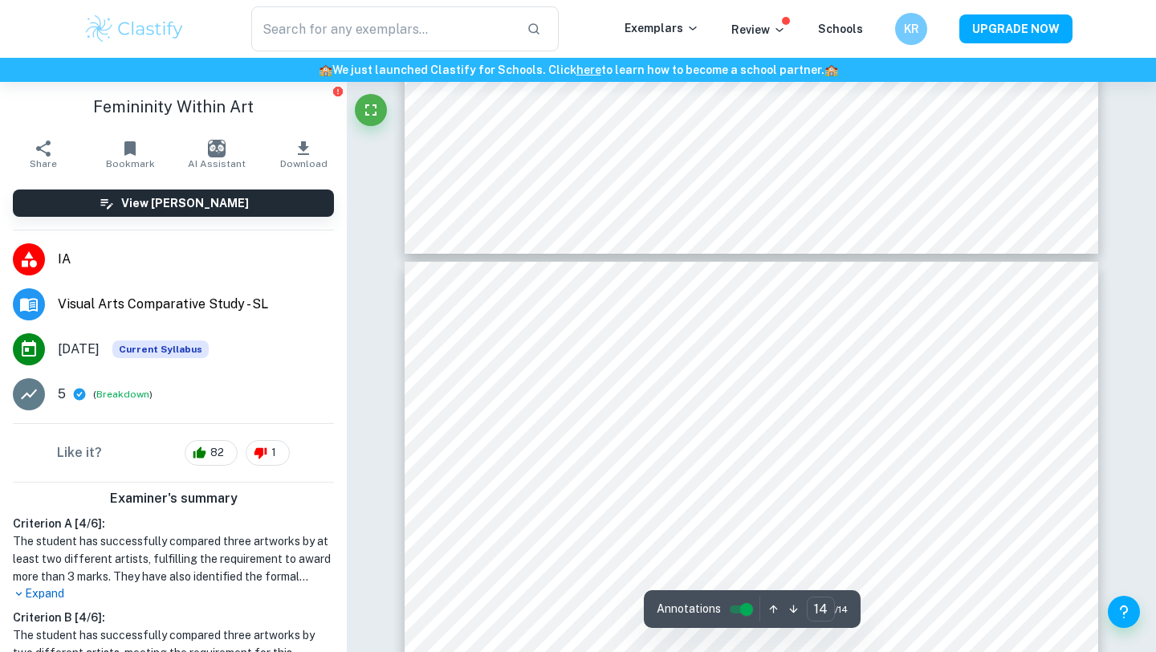
scroll to position [6077, 0]
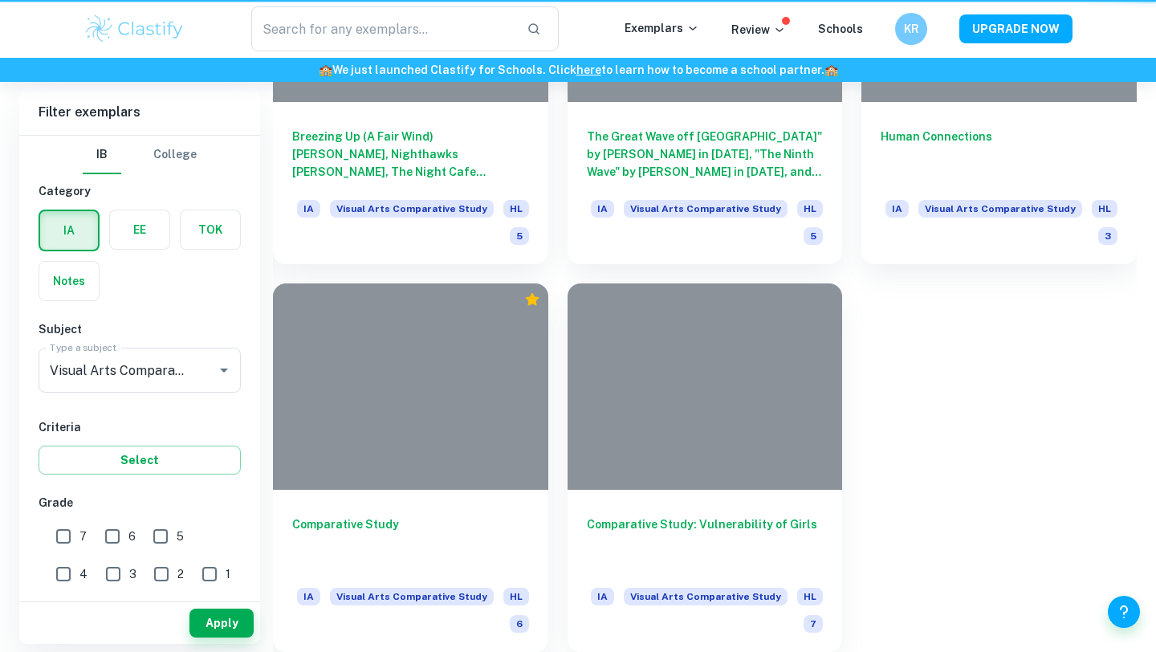
scroll to position [1830, 0]
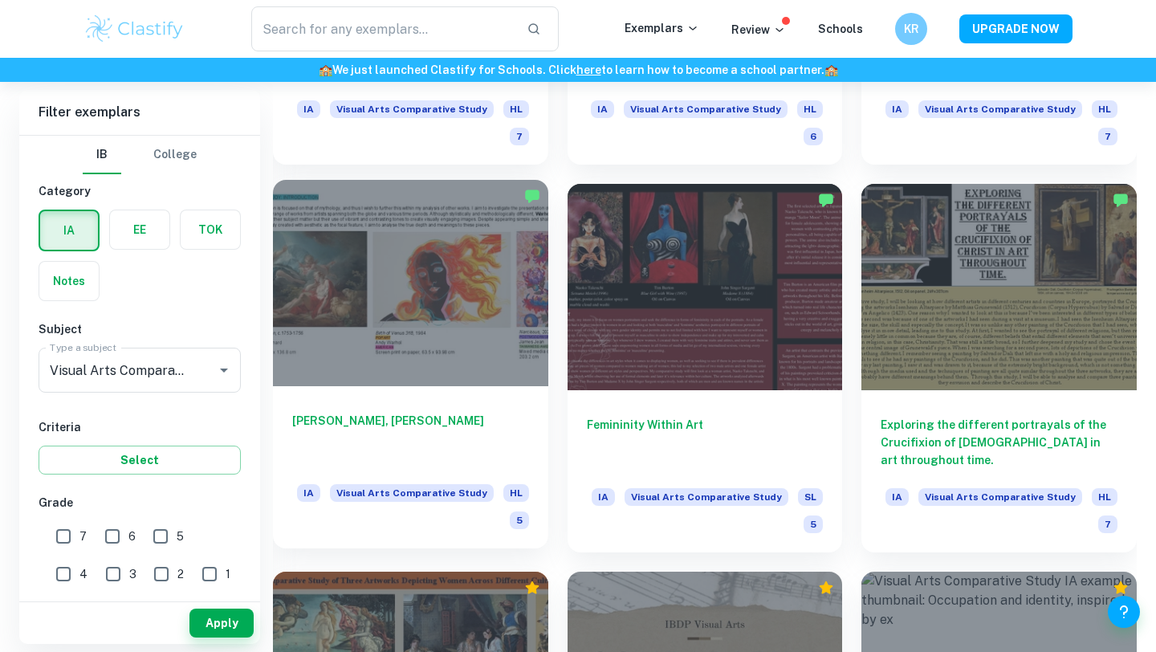
click at [382, 413] on h6 "[PERSON_NAME], [PERSON_NAME]" at bounding box center [410, 438] width 237 height 53
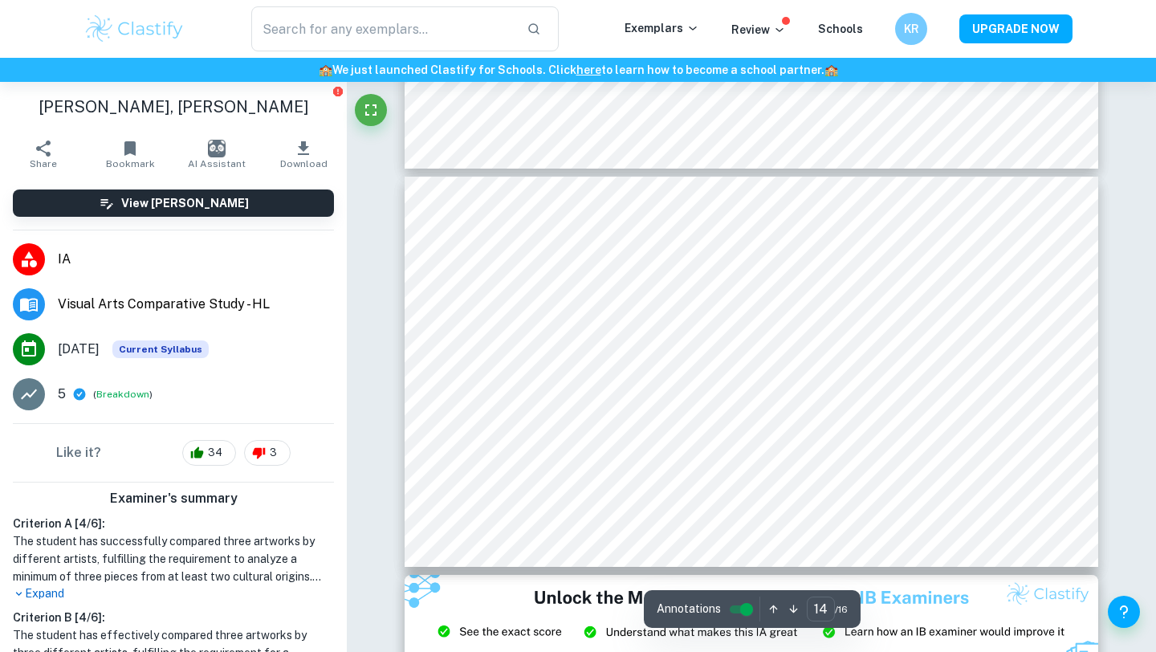
scroll to position [5435, 0]
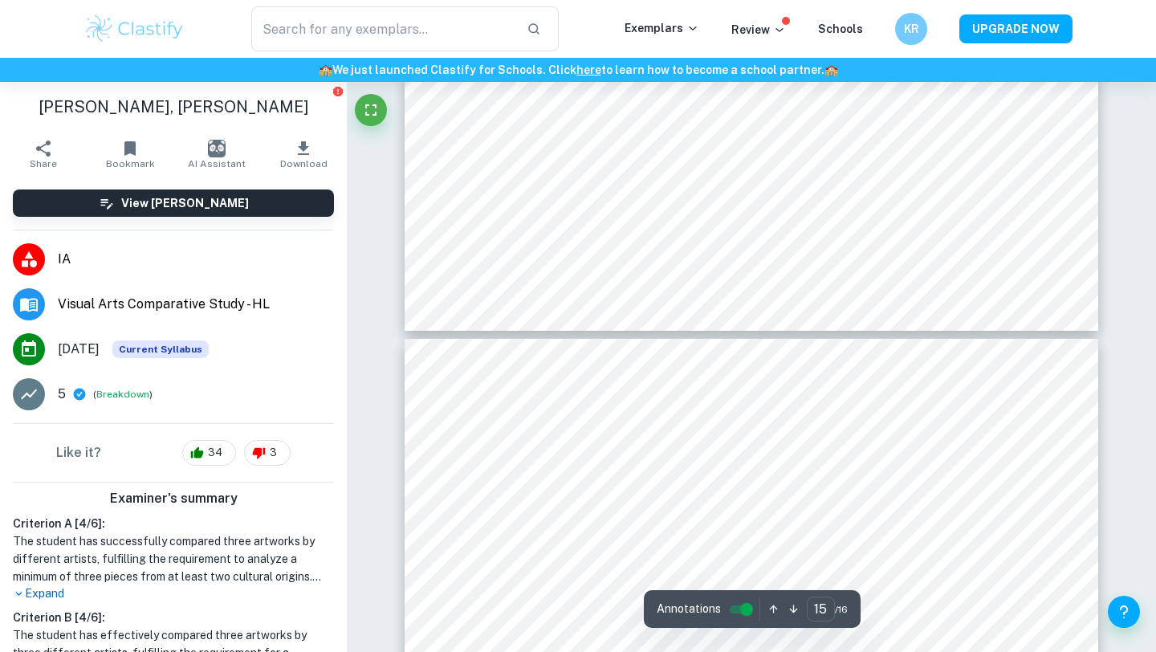
type input "16"
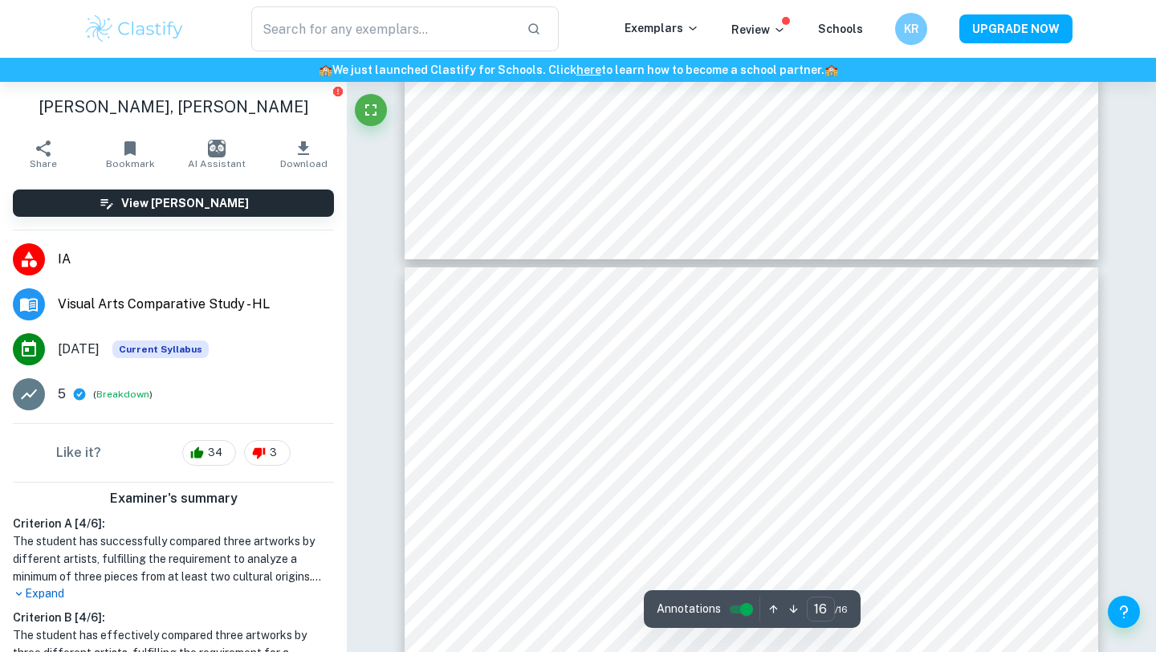
scroll to position [6275, 0]
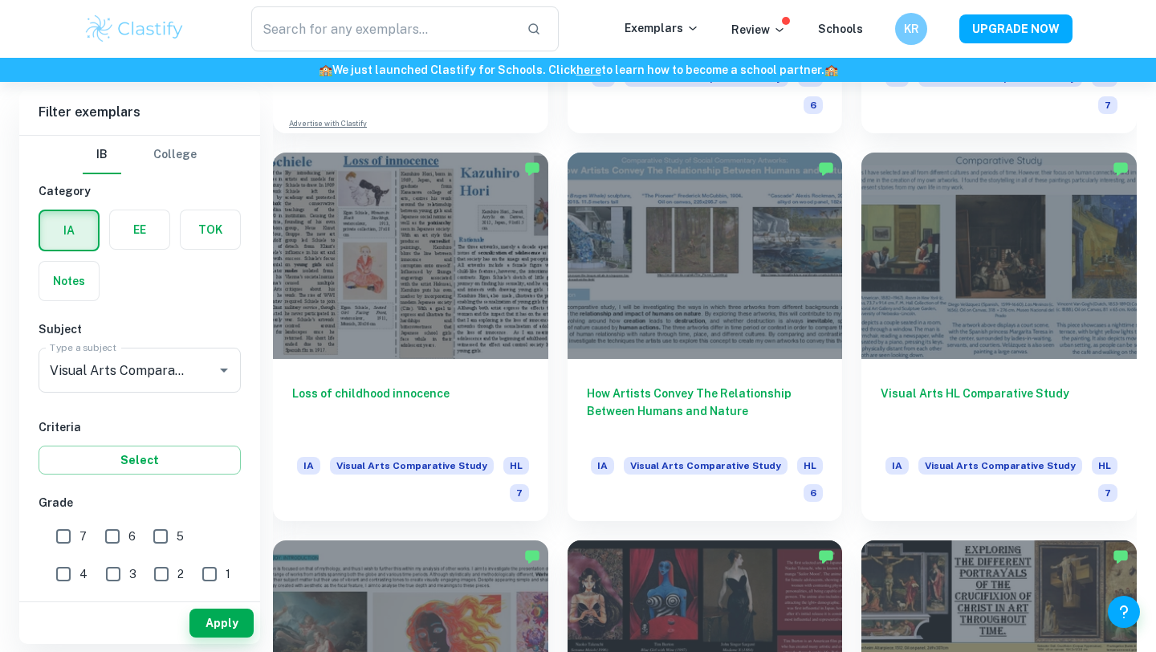
scroll to position [1472, 0]
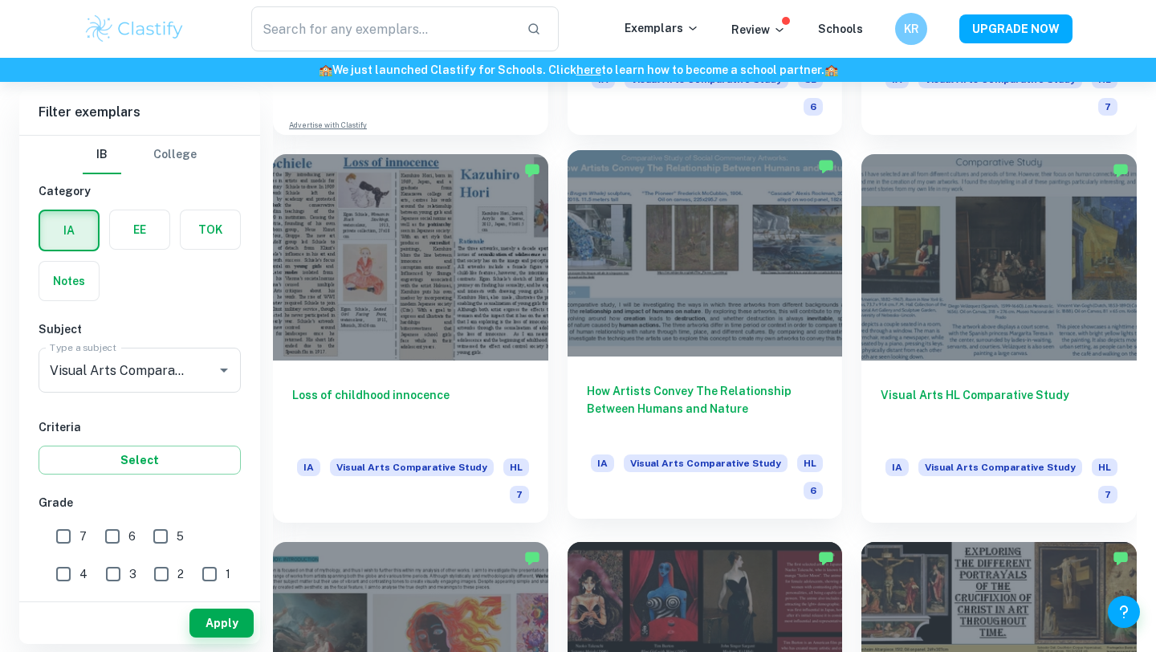
click at [655, 397] on h6 "How Artists Convey The Relationship Between Humans and Nature" at bounding box center [705, 408] width 237 height 53
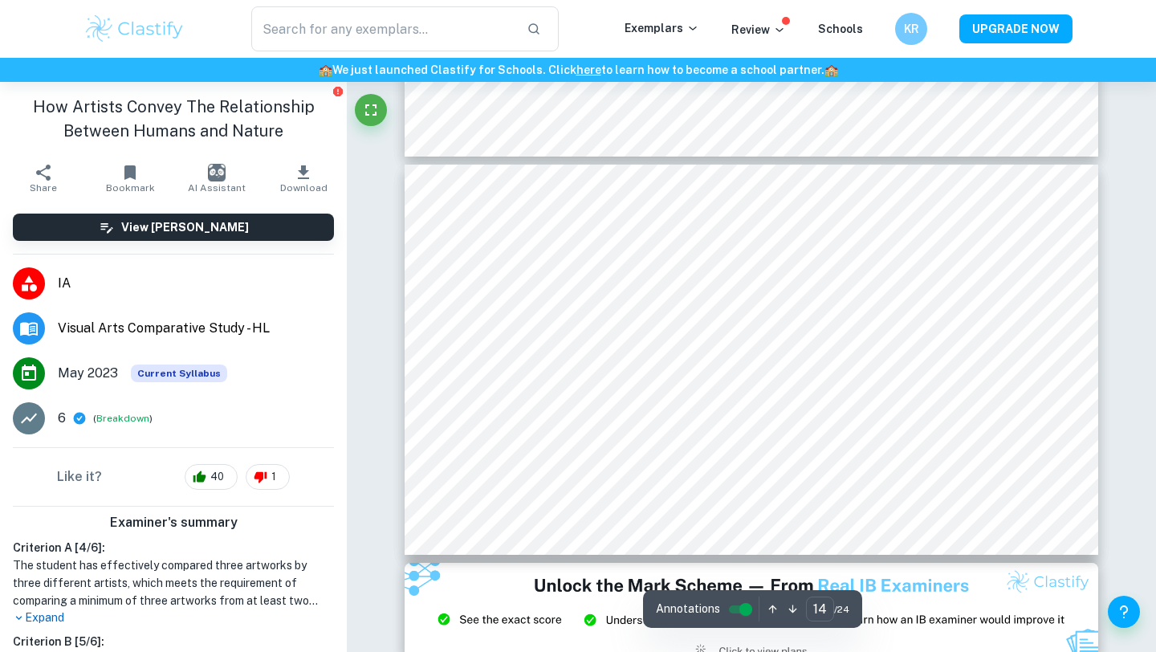
scroll to position [5449, 0]
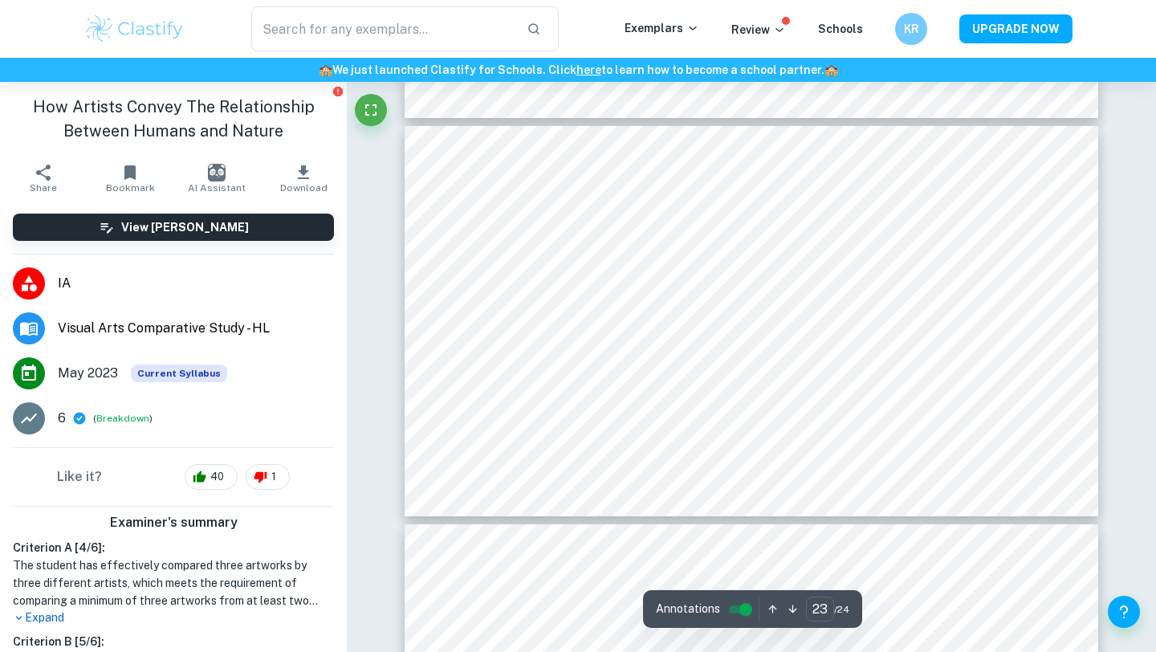
type input "24"
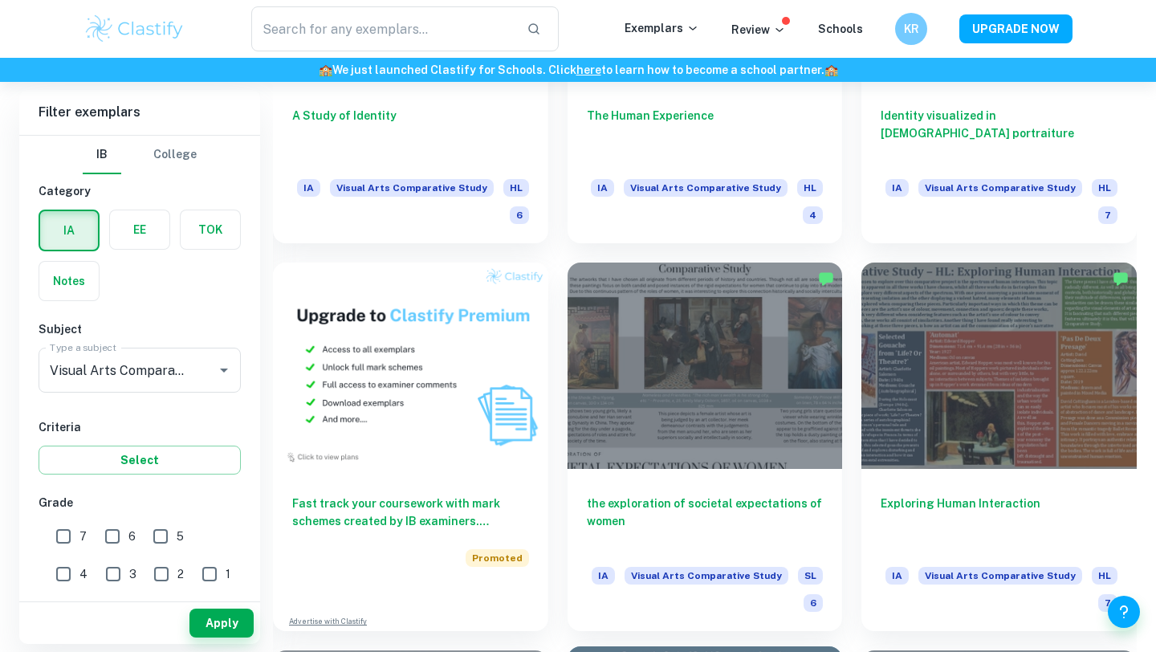
scroll to position [974, 0]
